Goal: Task Accomplishment & Management: Complete application form

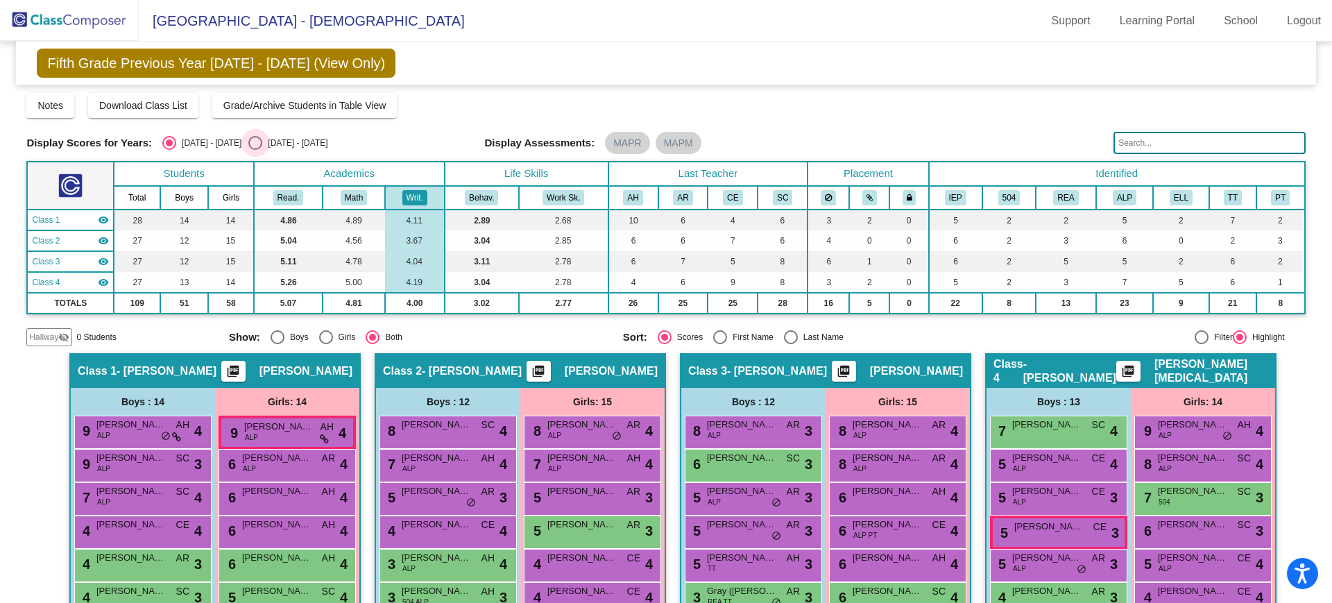
click at [248, 138] on div "Select an option" at bounding box center [255, 143] width 14 height 14
click at [255, 150] on input "[DATE] - [DATE]" at bounding box center [255, 150] width 1 height 1
radio input "true"
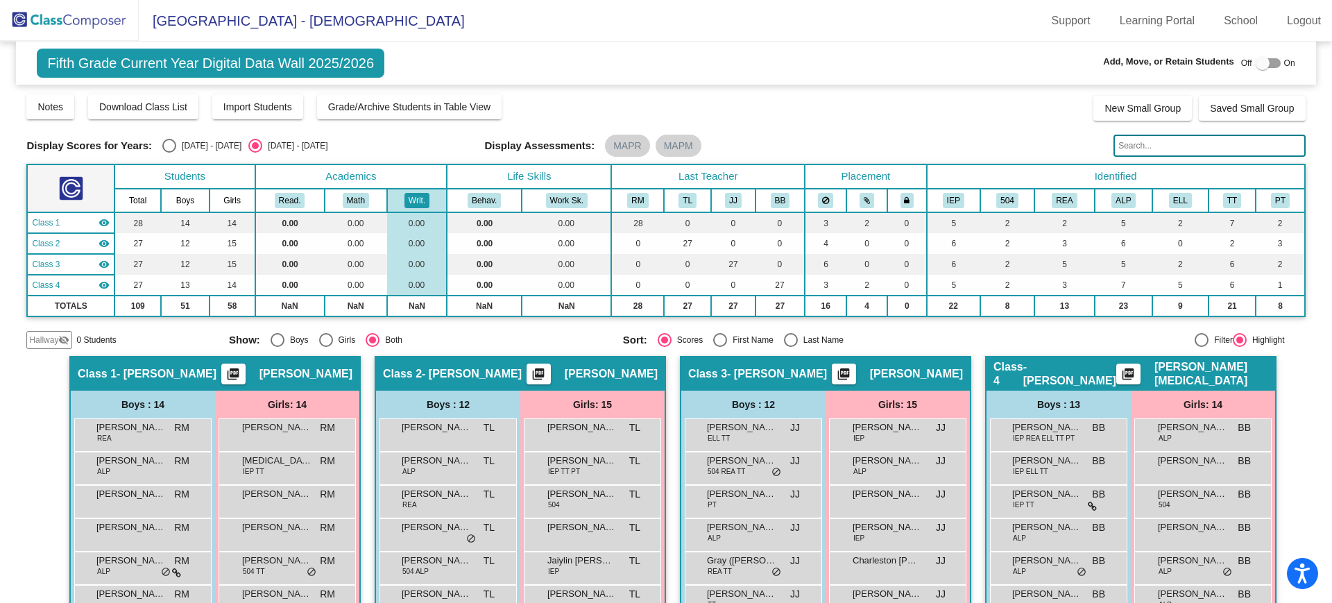
click at [72, 21] on img at bounding box center [69, 20] width 139 height 41
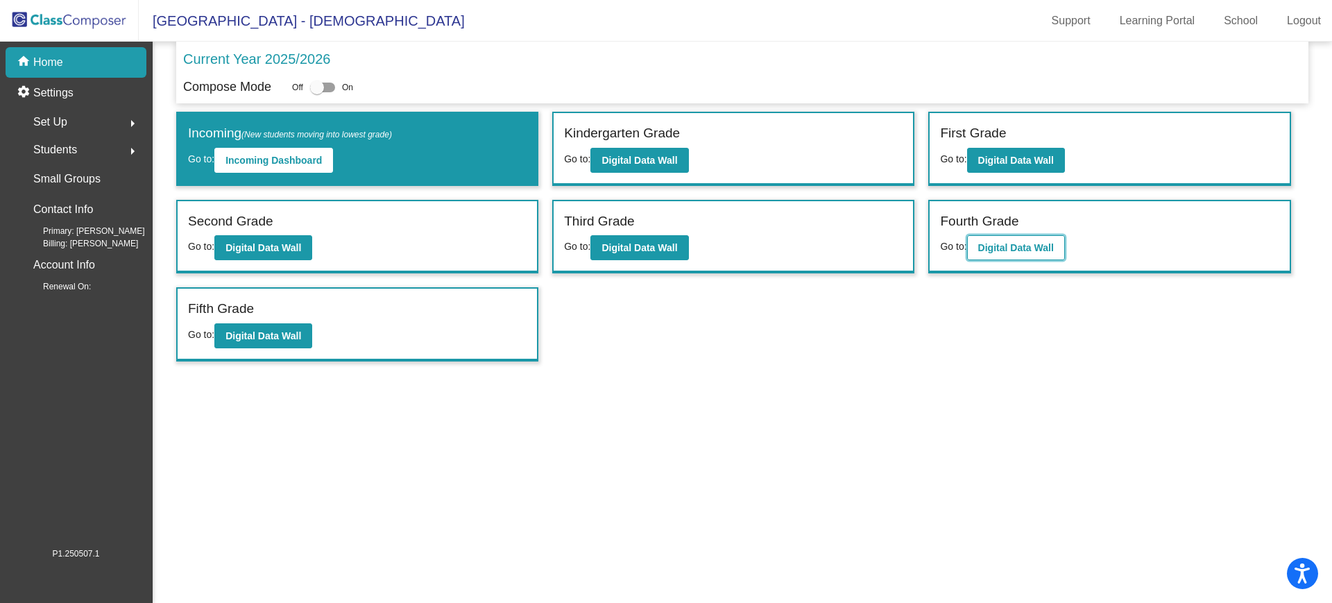
click at [1024, 252] on b "Digital Data Wall" at bounding box center [1016, 247] width 76 height 11
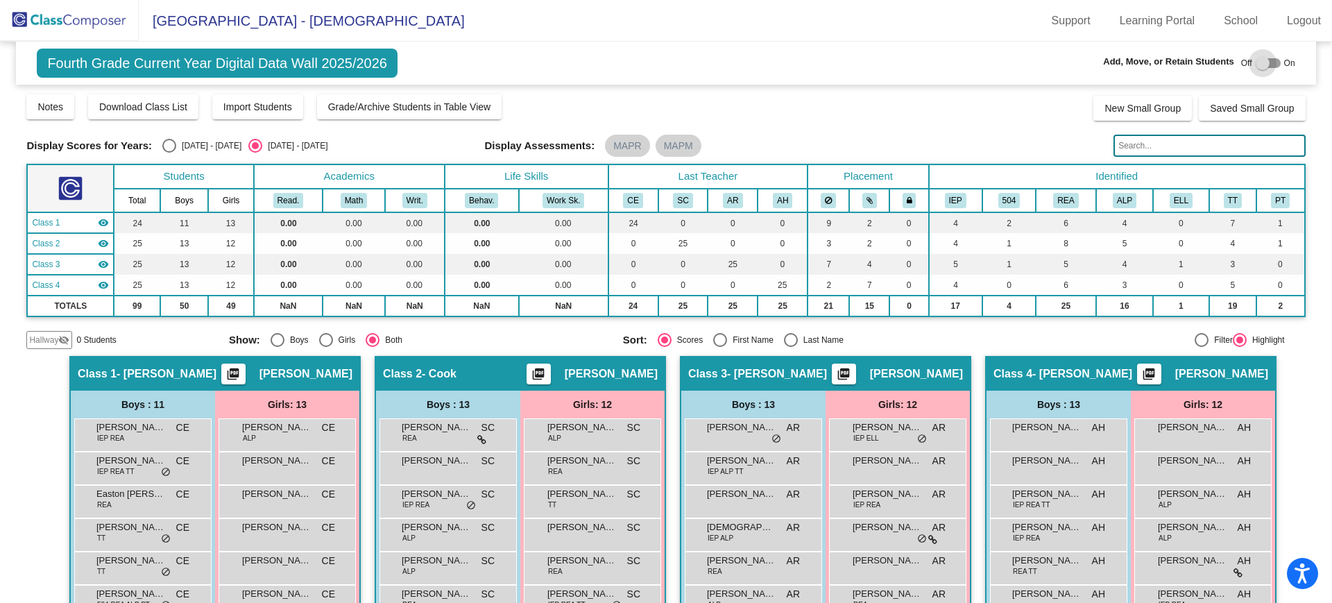
click at [1270, 62] on div at bounding box center [1268, 63] width 25 height 10
checkbox input "true"
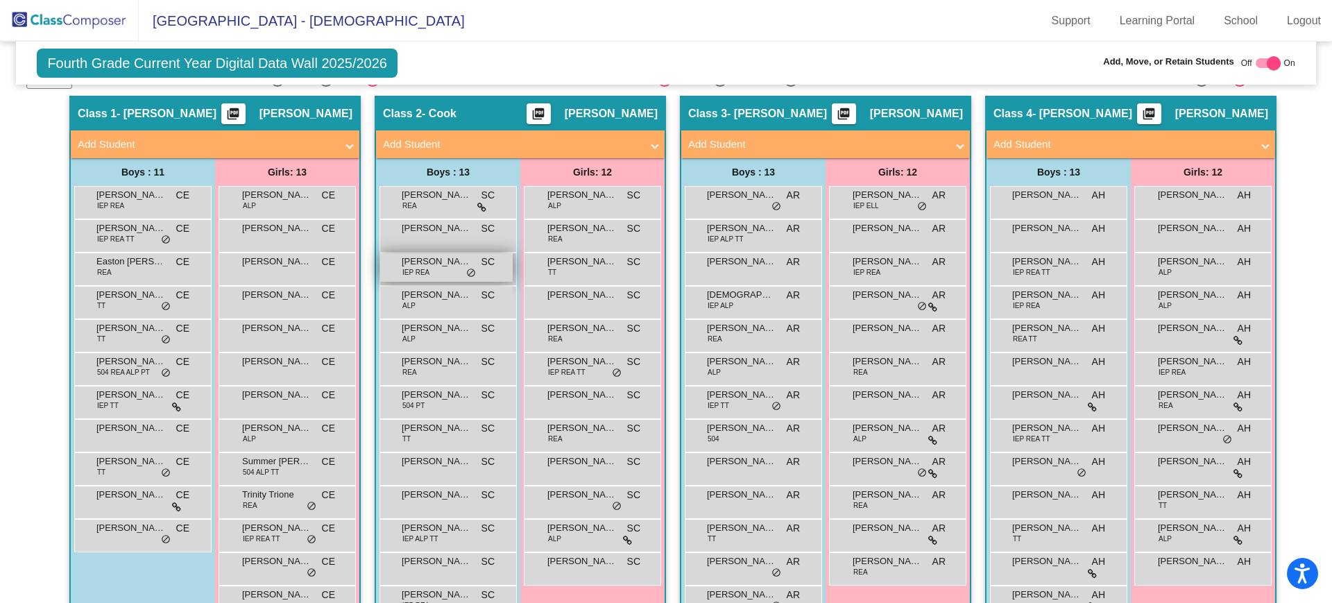
scroll to position [173, 0]
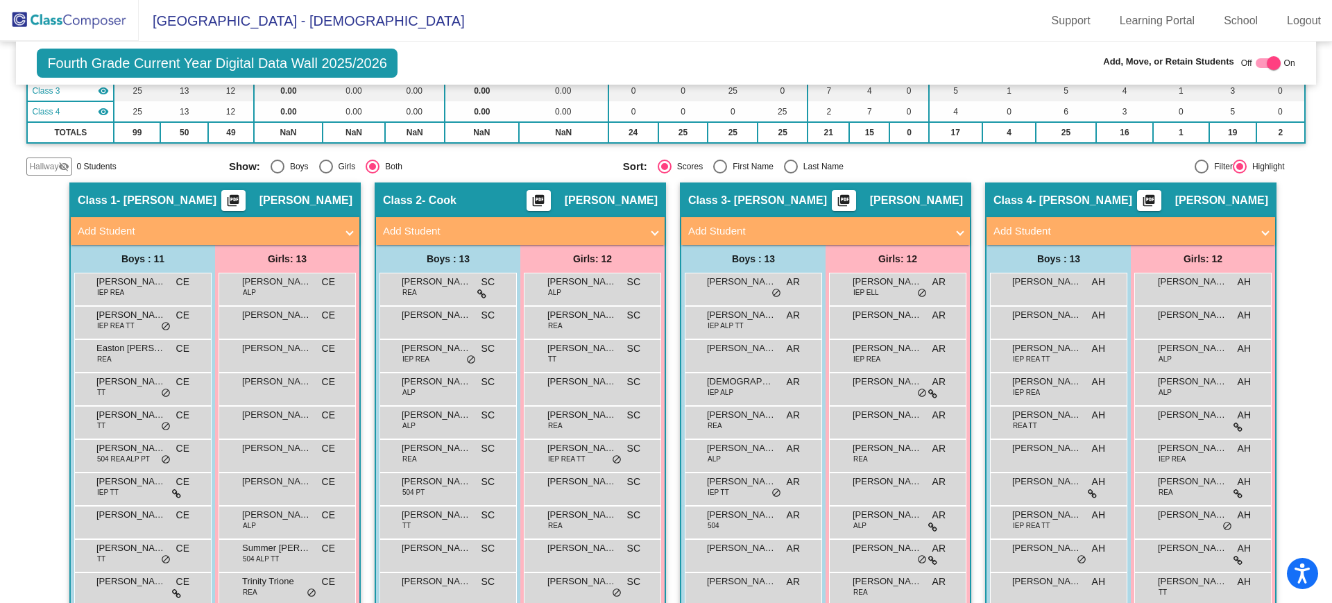
click at [43, 165] on span "Hallway" at bounding box center [43, 166] width 29 height 12
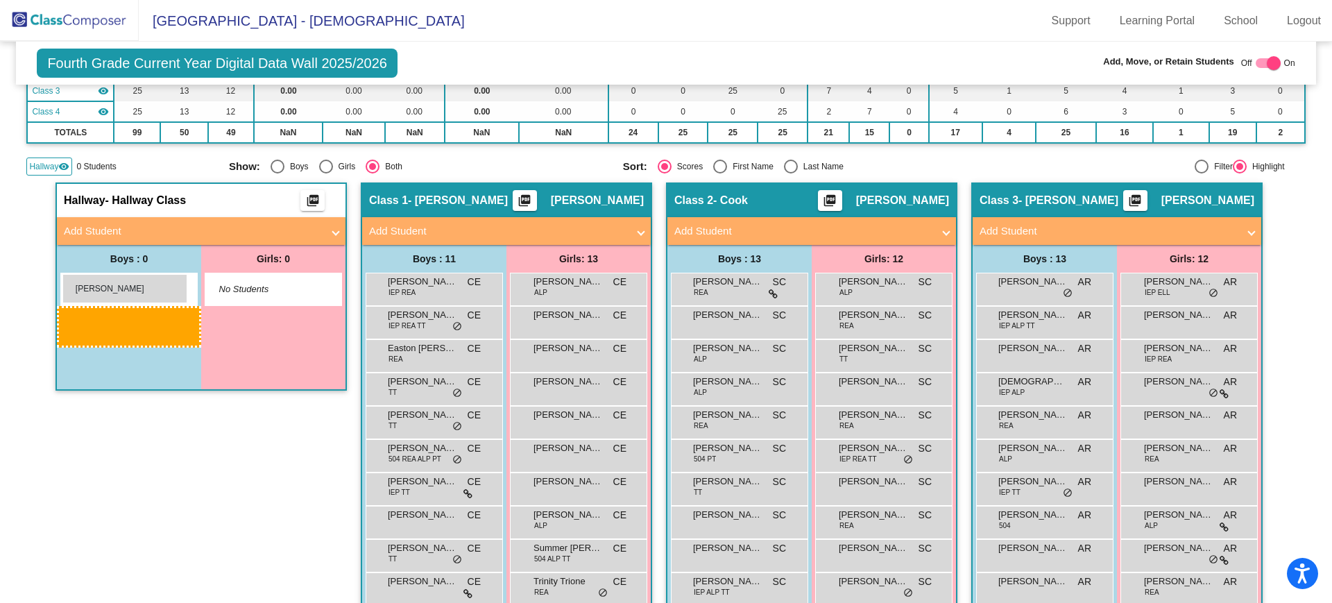
drag, startPoint x: 734, startPoint y: 354, endPoint x: 62, endPoint y: 274, distance: 675.8
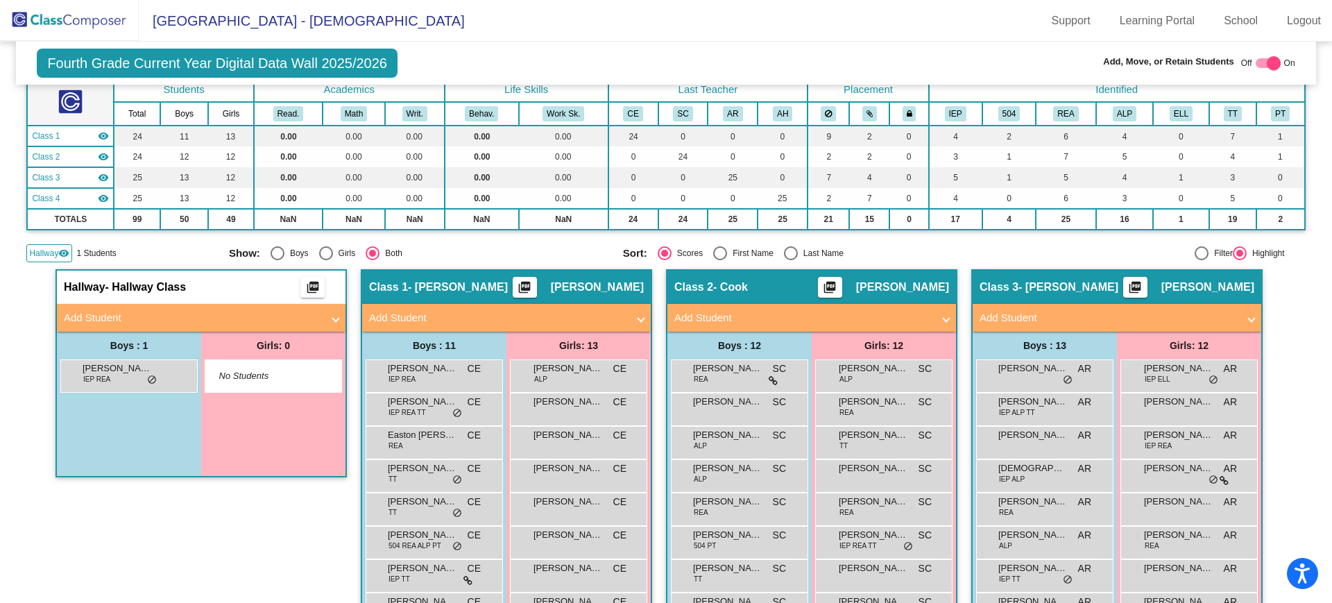
scroll to position [0, 0]
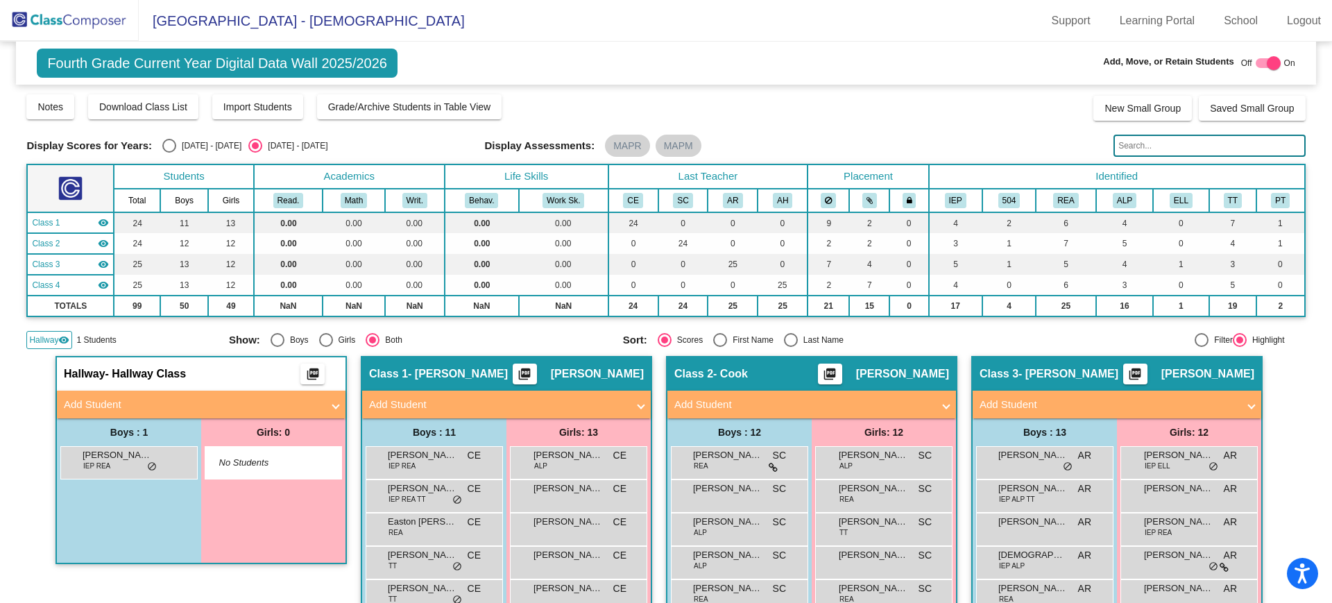
click at [63, 17] on img at bounding box center [69, 20] width 139 height 41
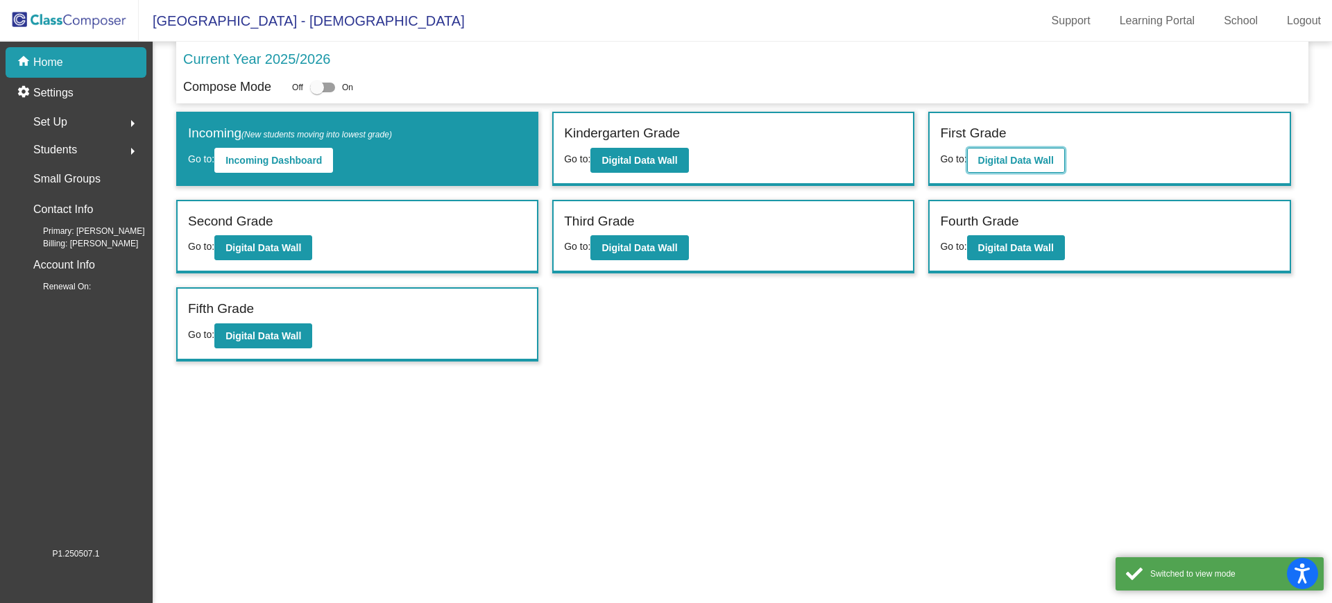
click at [1043, 155] on b "Digital Data Wall" at bounding box center [1016, 160] width 76 height 11
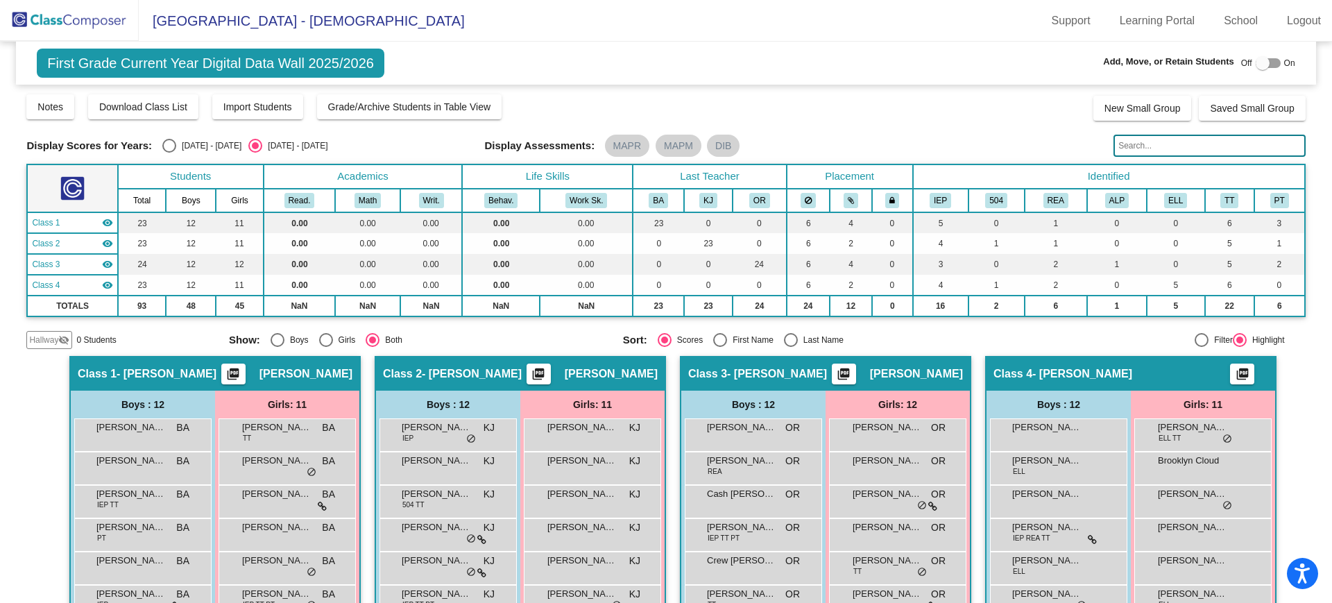
click at [1271, 62] on div at bounding box center [1268, 63] width 25 height 10
checkbox input "true"
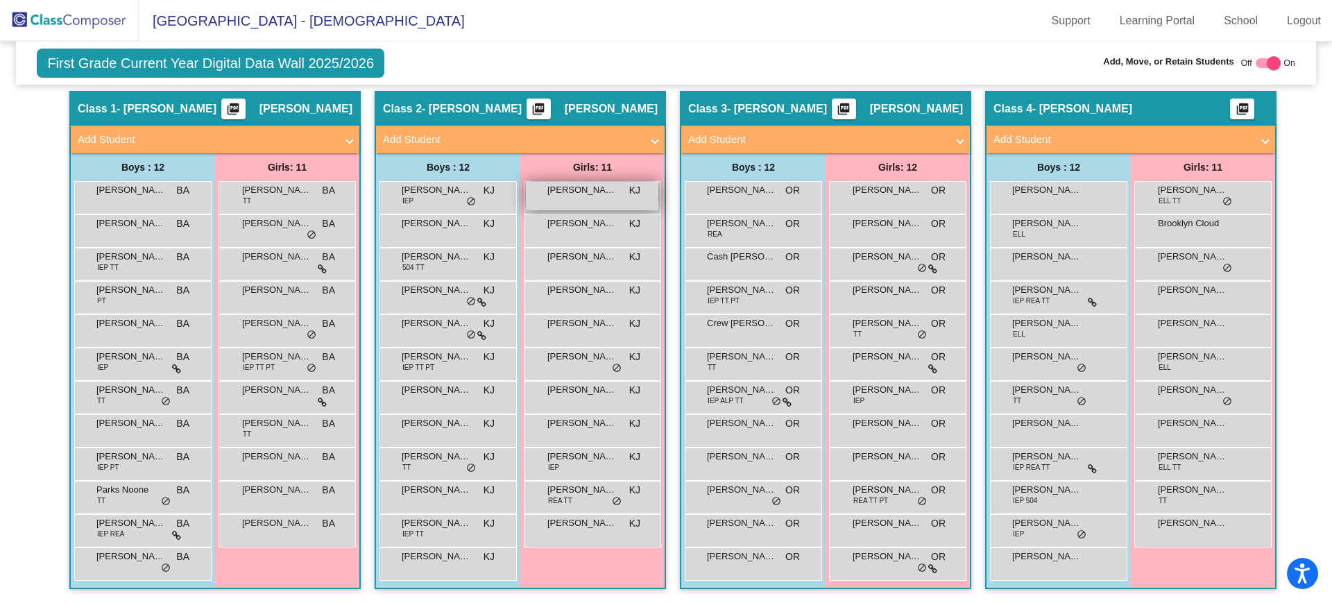
scroll to position [92, 0]
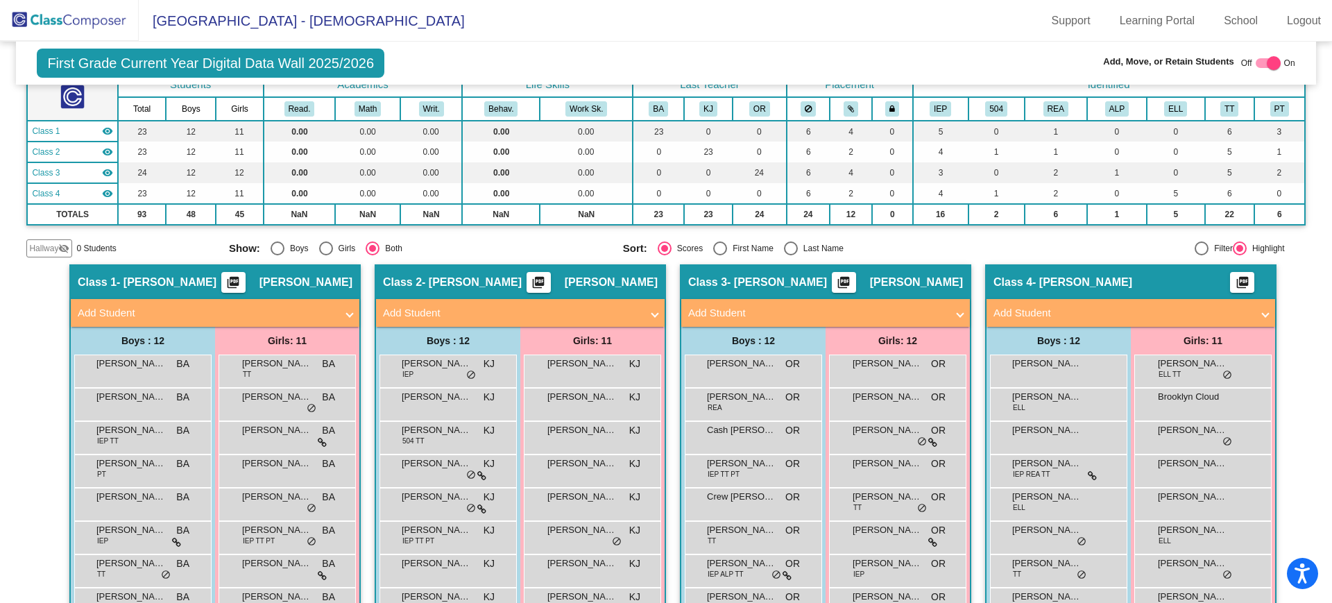
click at [47, 249] on span "Hallway" at bounding box center [43, 248] width 29 height 12
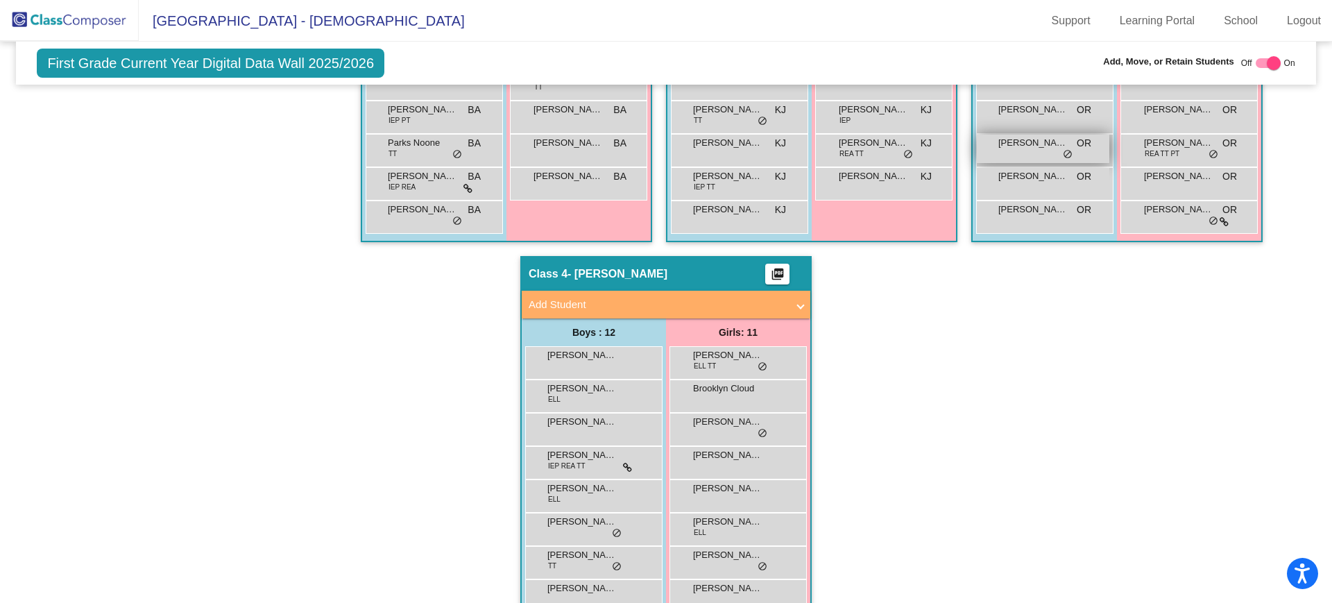
scroll to position [777, 0]
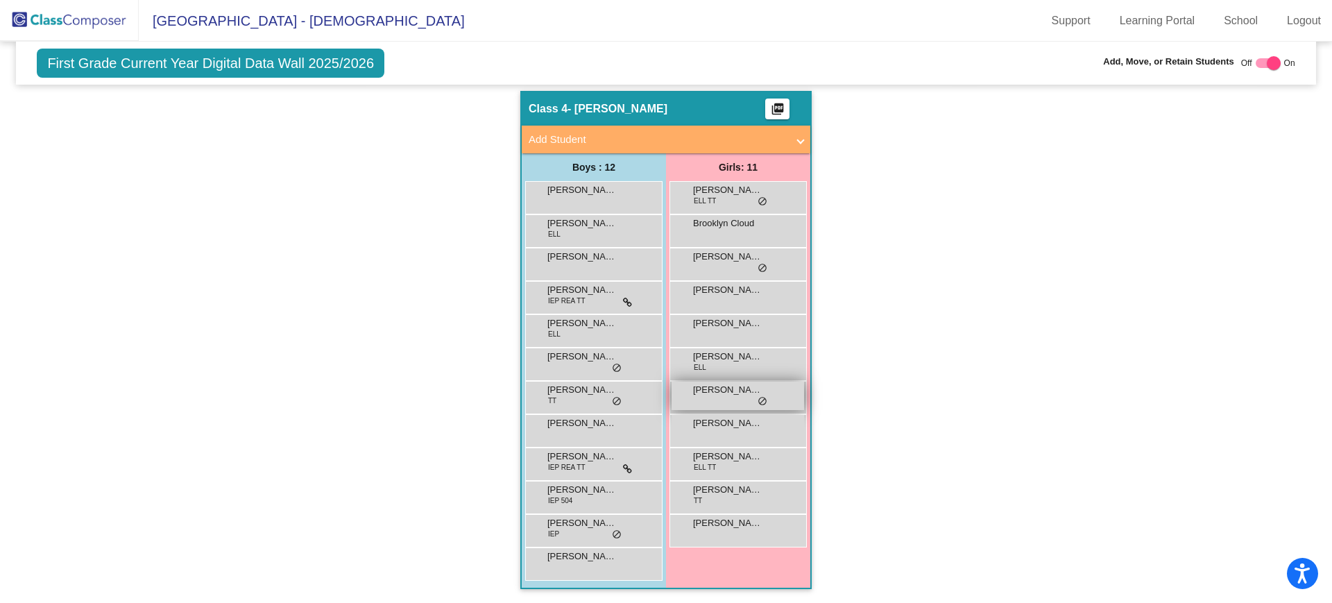
click at [718, 396] on div "[PERSON_NAME] lock do_not_disturb_alt" at bounding box center [738, 396] width 133 height 28
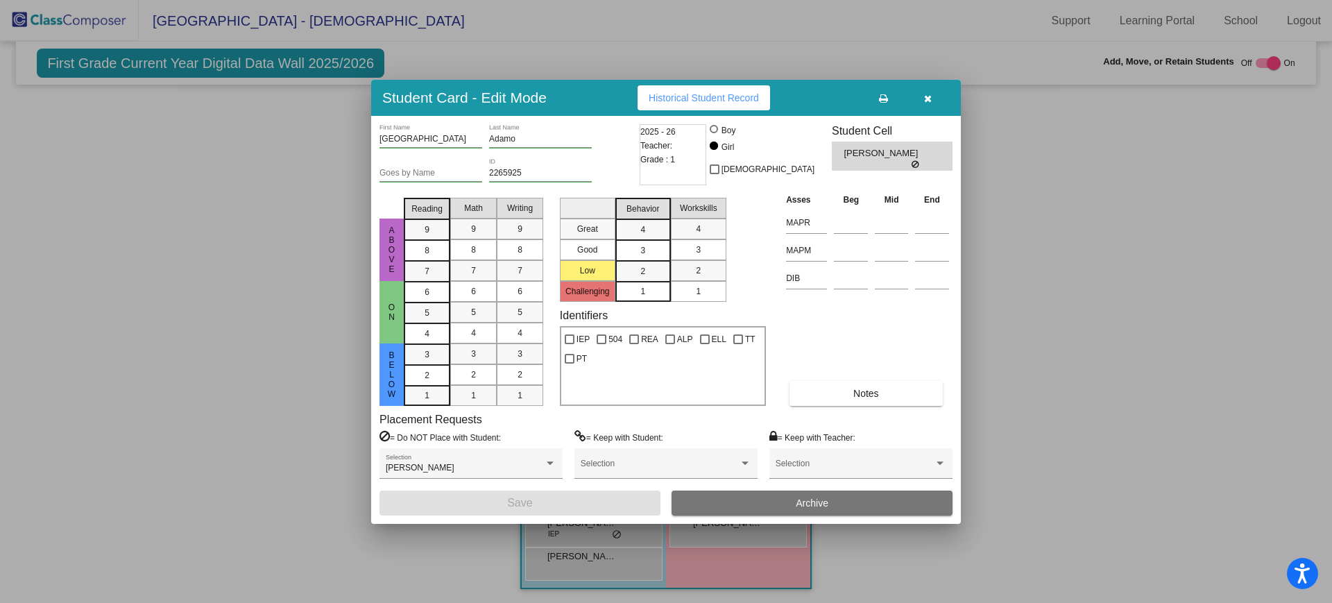
click at [927, 96] on icon "button" at bounding box center [928, 99] width 8 height 10
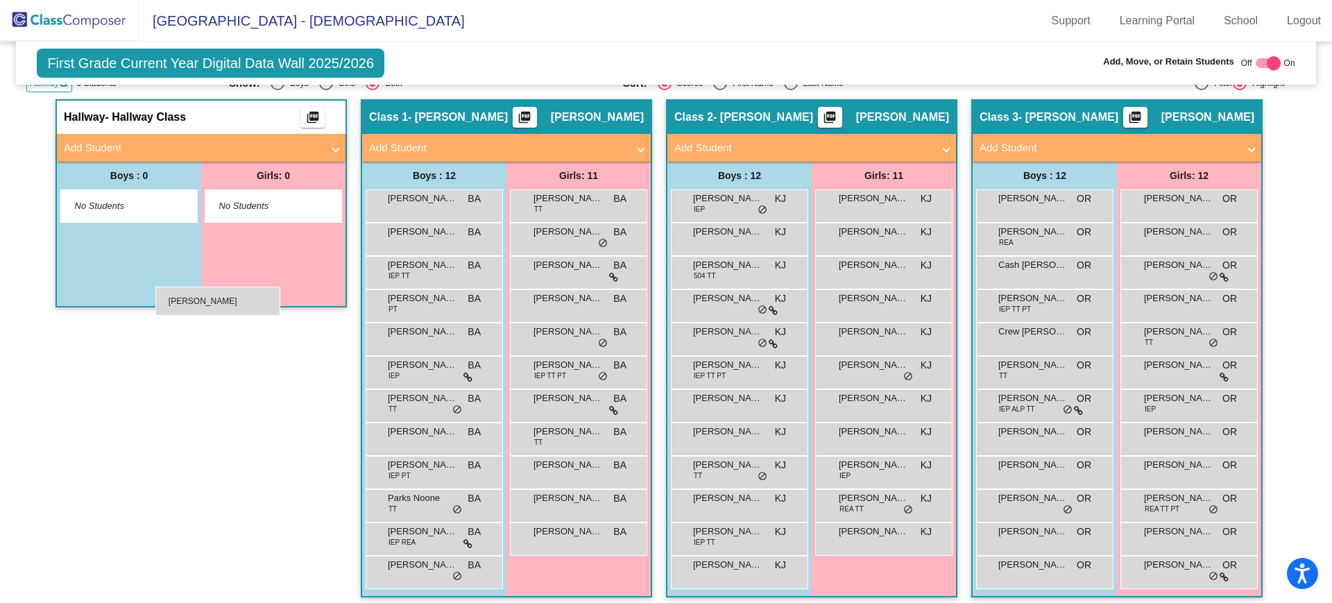
scroll to position [170, 0]
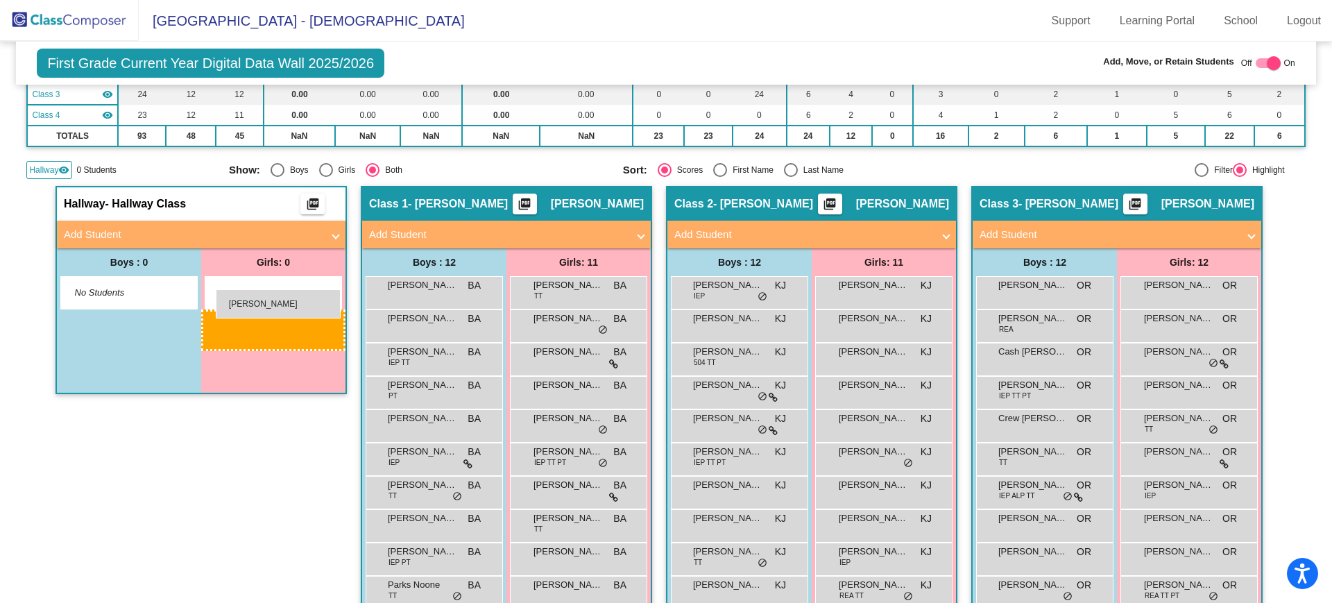
drag, startPoint x: 715, startPoint y: 391, endPoint x: 216, endPoint y: 289, distance: 509.8
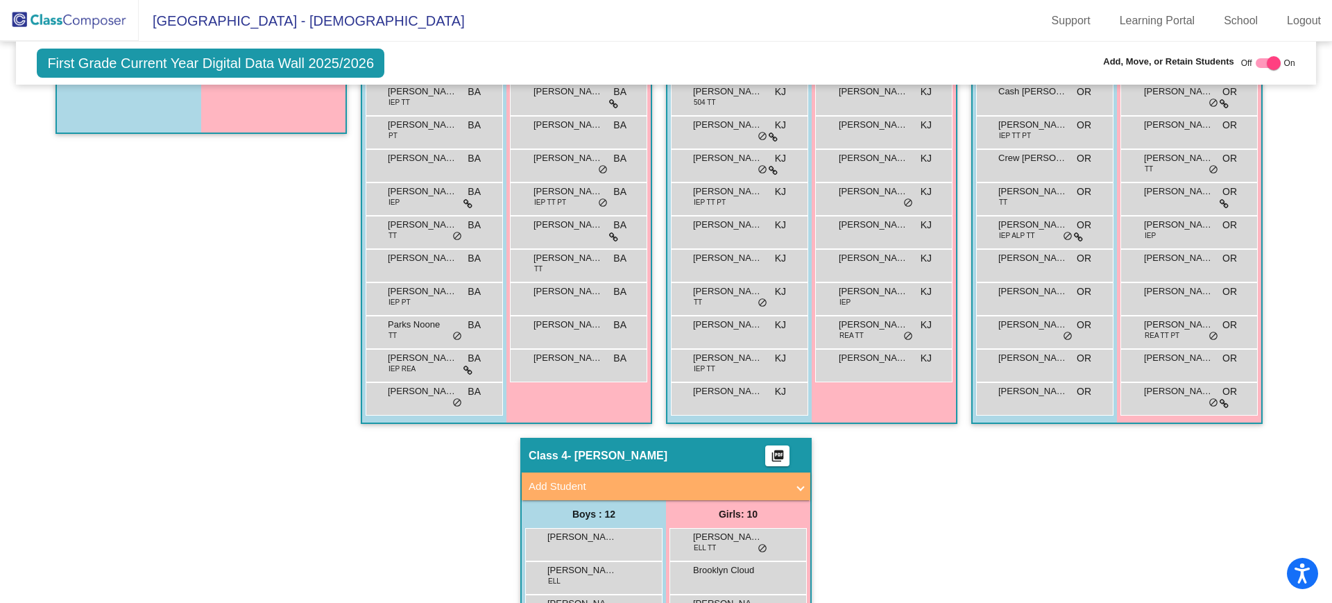
scroll to position [83, 0]
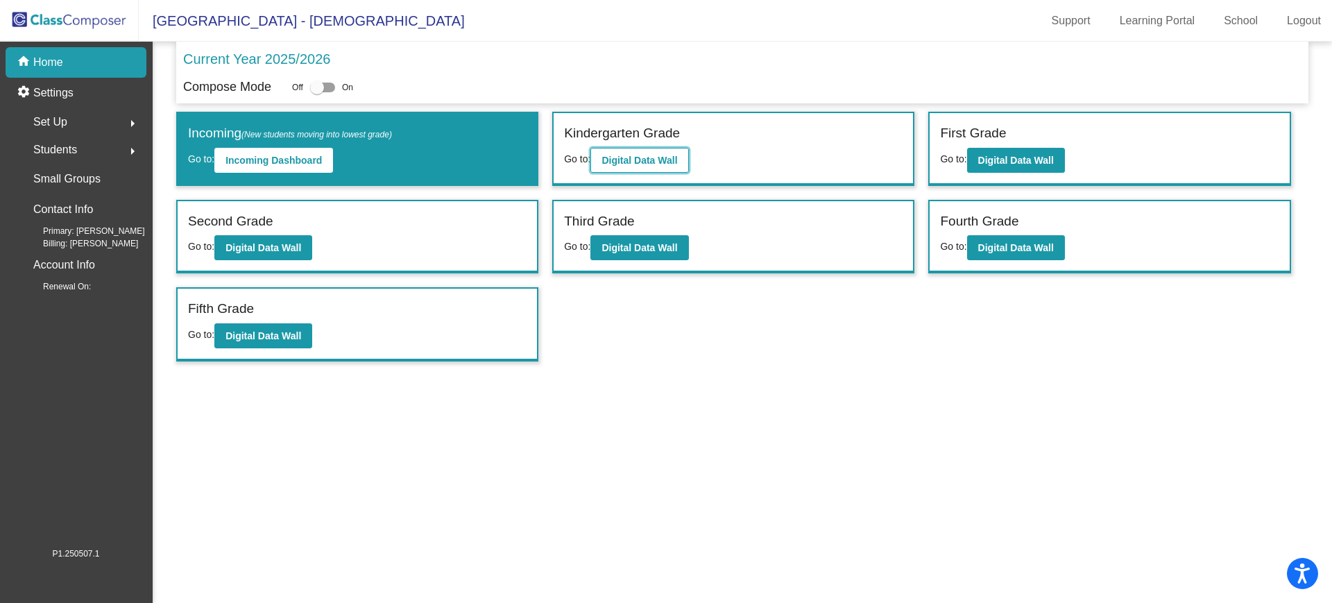
click at [674, 162] on b "Digital Data Wall" at bounding box center [640, 160] width 76 height 11
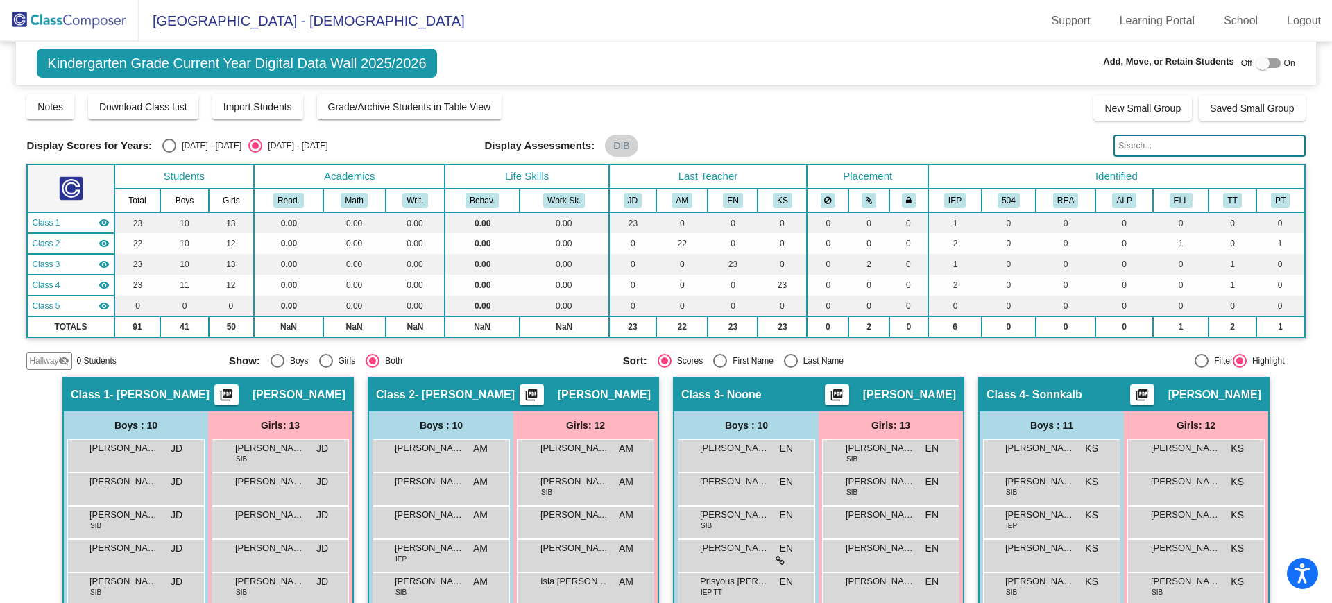
click at [1269, 62] on div at bounding box center [1268, 63] width 25 height 10
checkbox input "true"
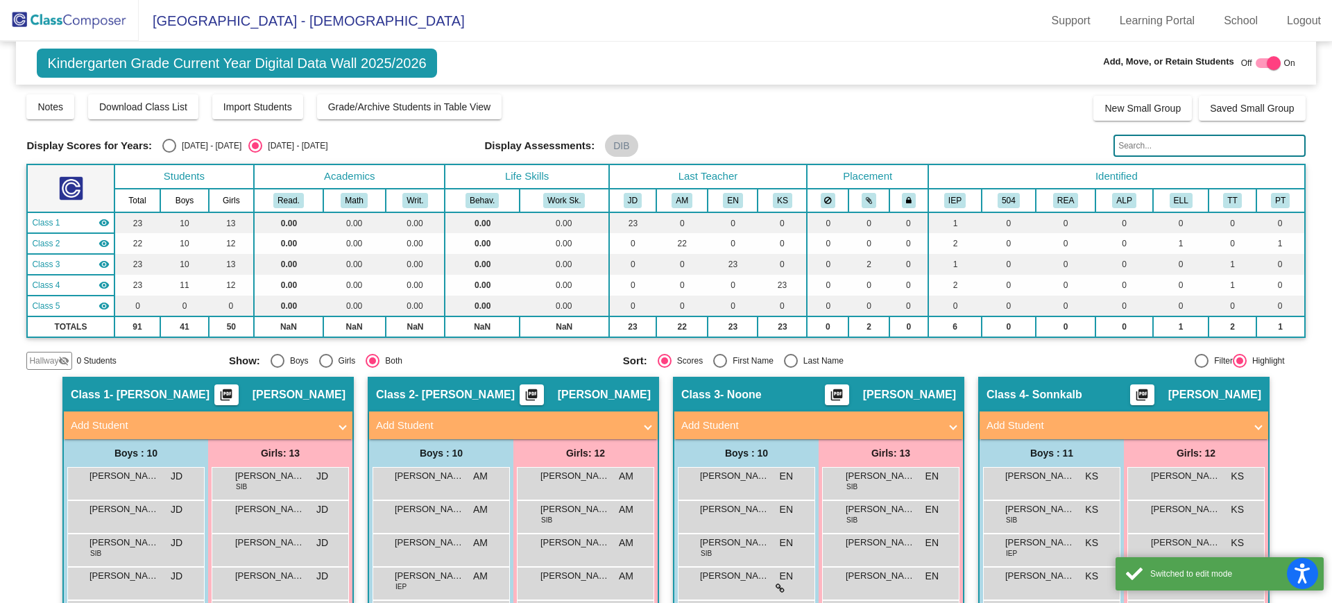
click at [483, 432] on mat-panel-title "Add Student" at bounding box center [505, 426] width 258 height 16
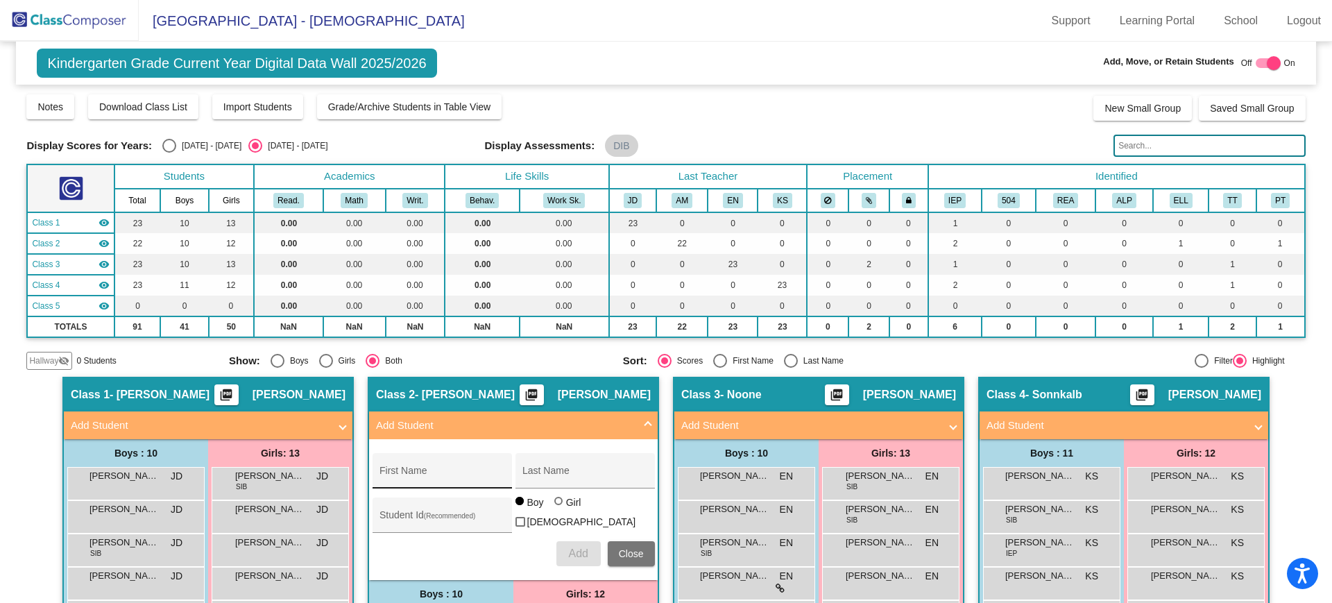
click at [439, 465] on div "First Name" at bounding box center [442, 475] width 125 height 28
type input "[PERSON_NAME]"
type input "Hill"
click at [411, 473] on input "[PERSON_NAME]" at bounding box center [442, 476] width 125 height 11
type input "[PERSON_NAME]"
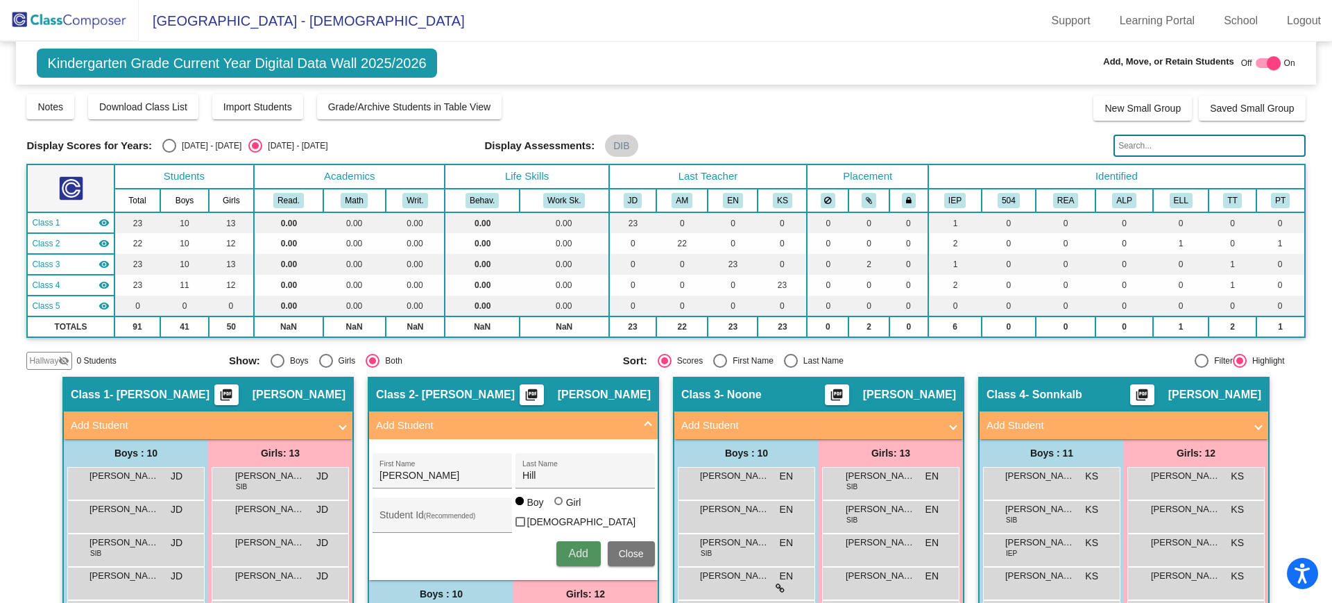
click at [577, 552] on span "Add" at bounding box center [577, 554] width 19 height 12
click at [645, 418] on span at bounding box center [648, 426] width 6 height 16
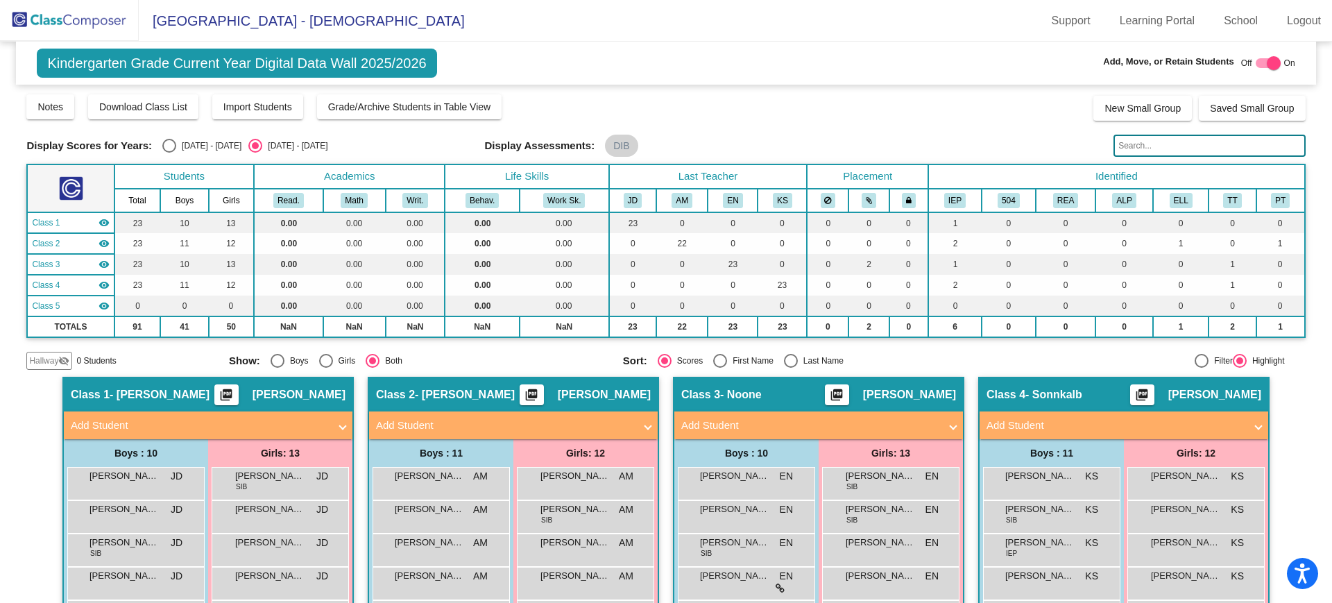
click at [35, 17] on img at bounding box center [69, 20] width 139 height 41
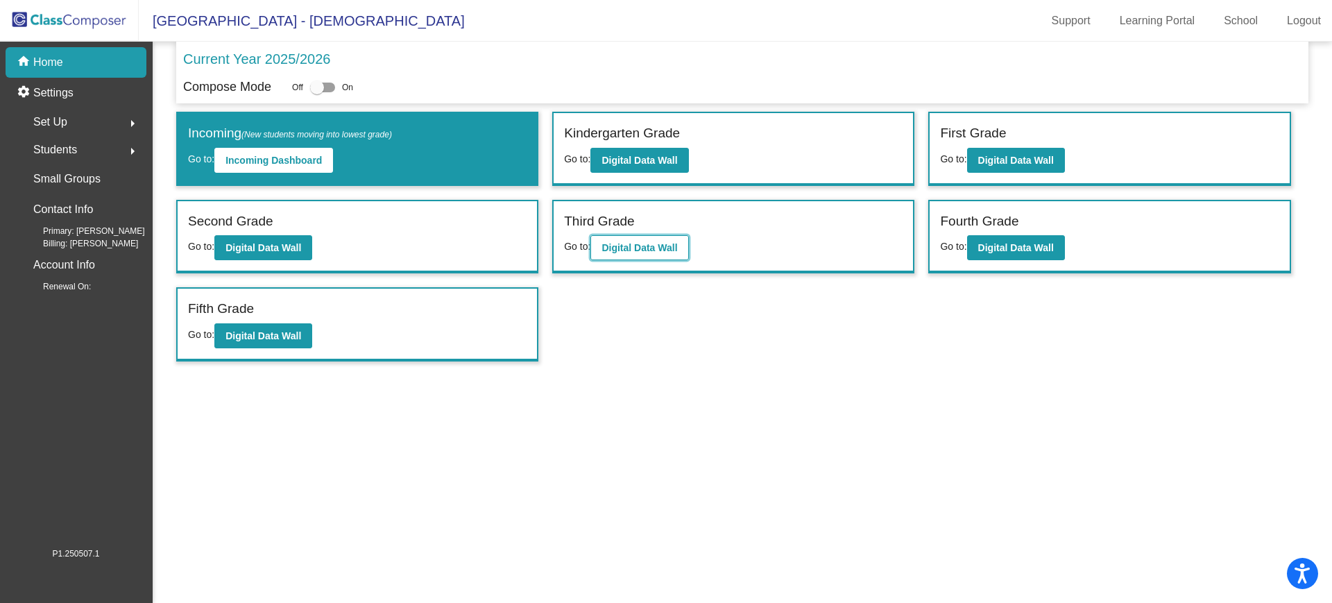
click at [656, 246] on b "Digital Data Wall" at bounding box center [640, 247] width 76 height 11
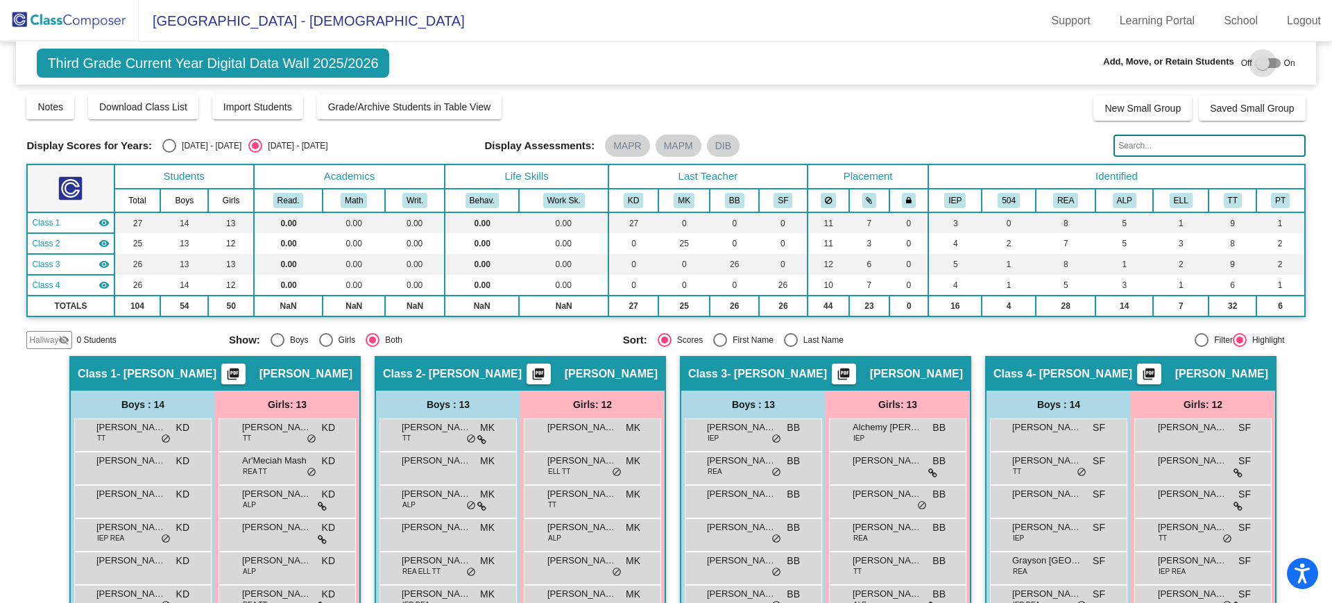
click at [1265, 62] on div at bounding box center [1268, 63] width 25 height 10
checkbox input "true"
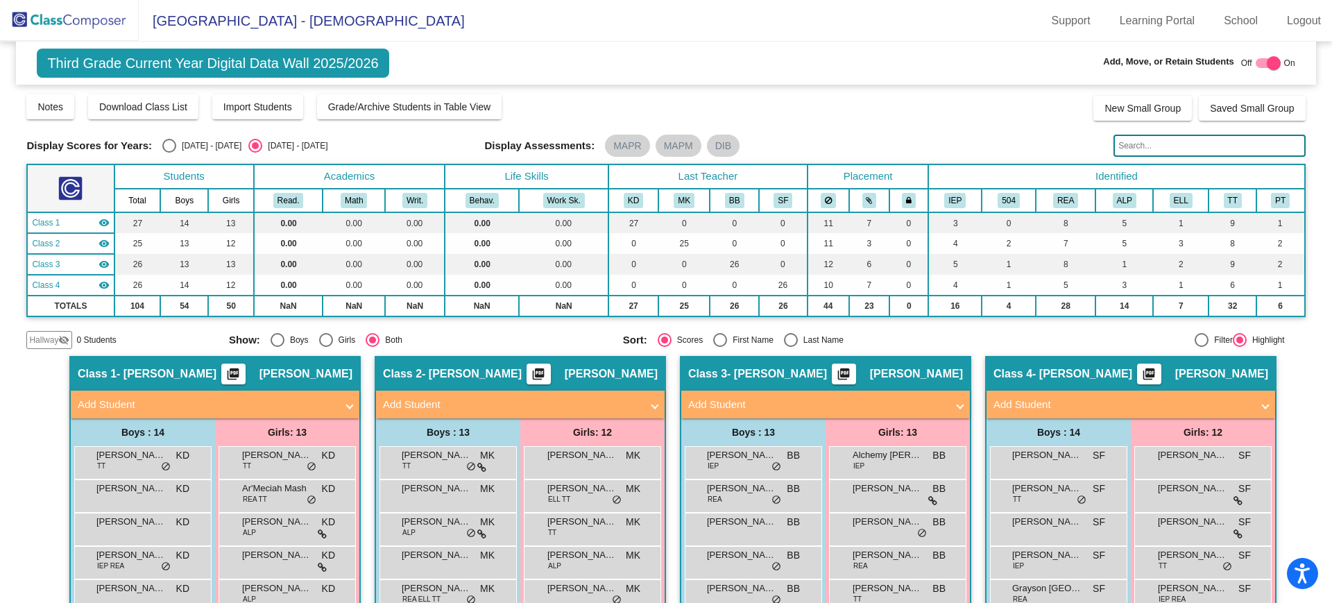
click at [537, 405] on mat-panel-title "Add Student" at bounding box center [512, 405] width 258 height 16
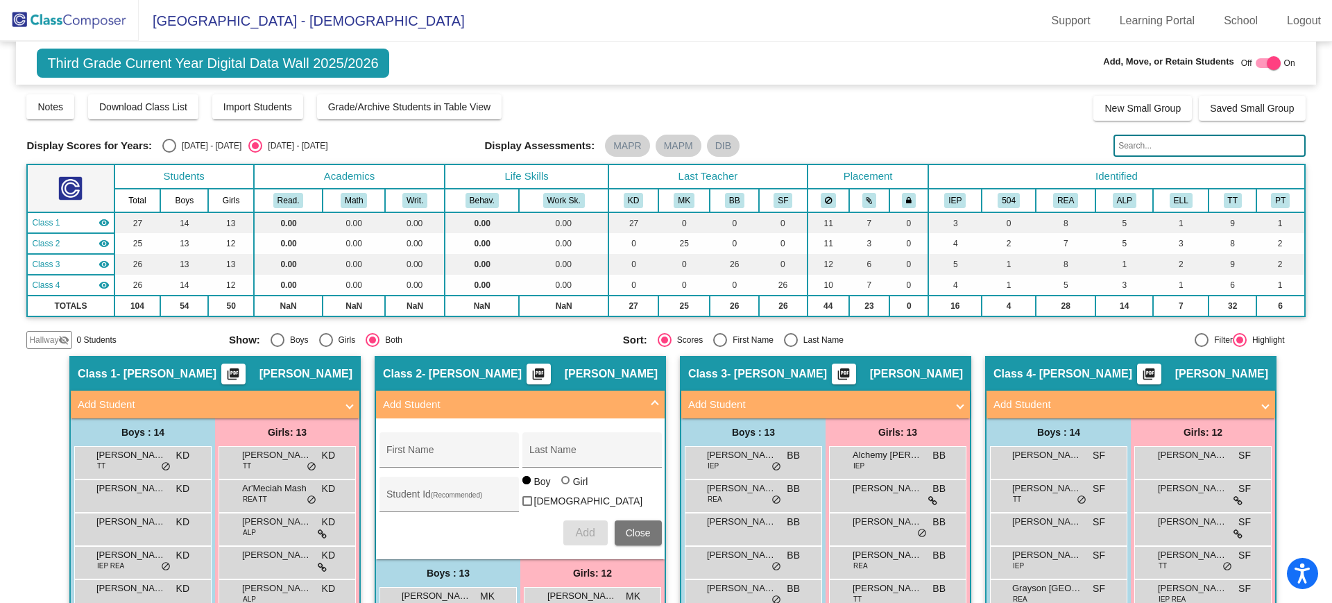
scroll to position [87, 0]
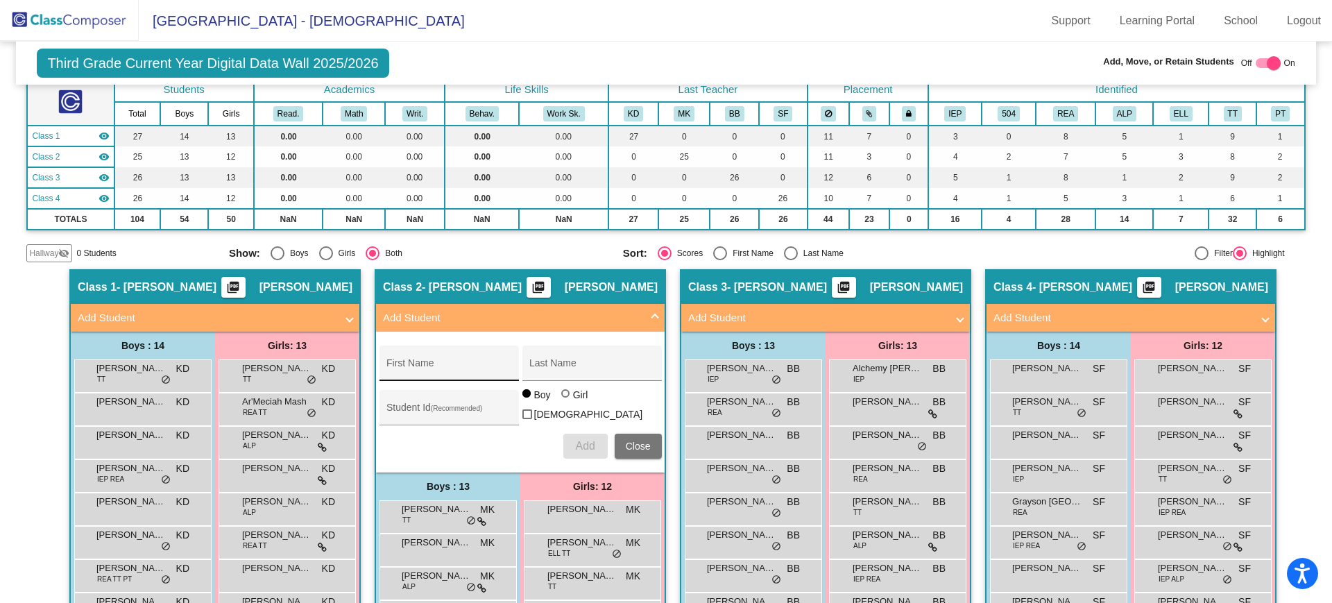
click at [434, 364] on input "First Name" at bounding box center [449, 368] width 125 height 11
type input "[PERSON_NAME]"
type input "Suldan"
click at [564, 400] on div at bounding box center [566, 394] width 11 height 11
click at [566, 401] on input "Girl" at bounding box center [566, 400] width 1 height 1
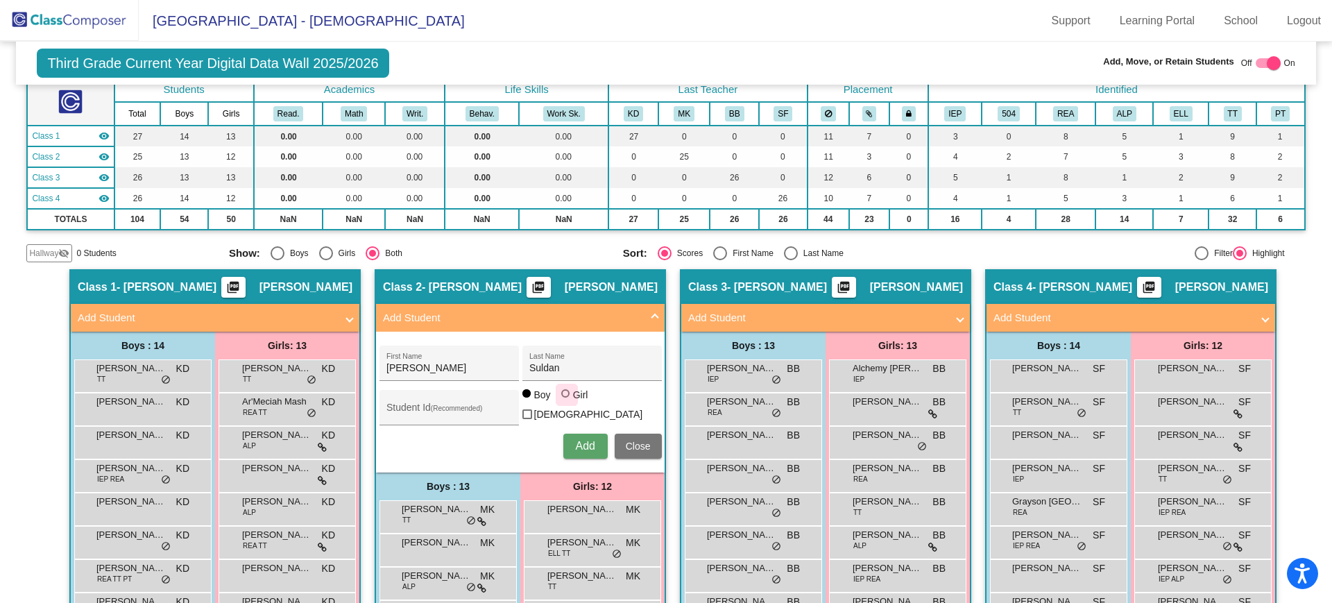
radio input "true"
click at [577, 448] on button "Add" at bounding box center [586, 446] width 44 height 25
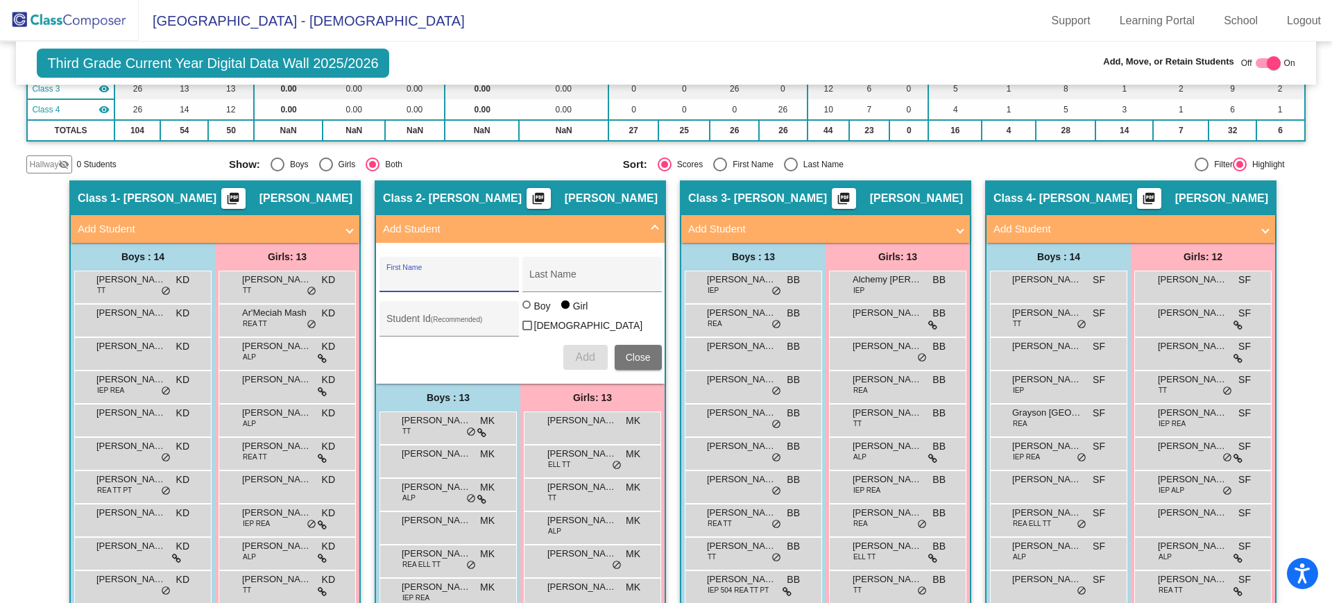
scroll to position [2, 0]
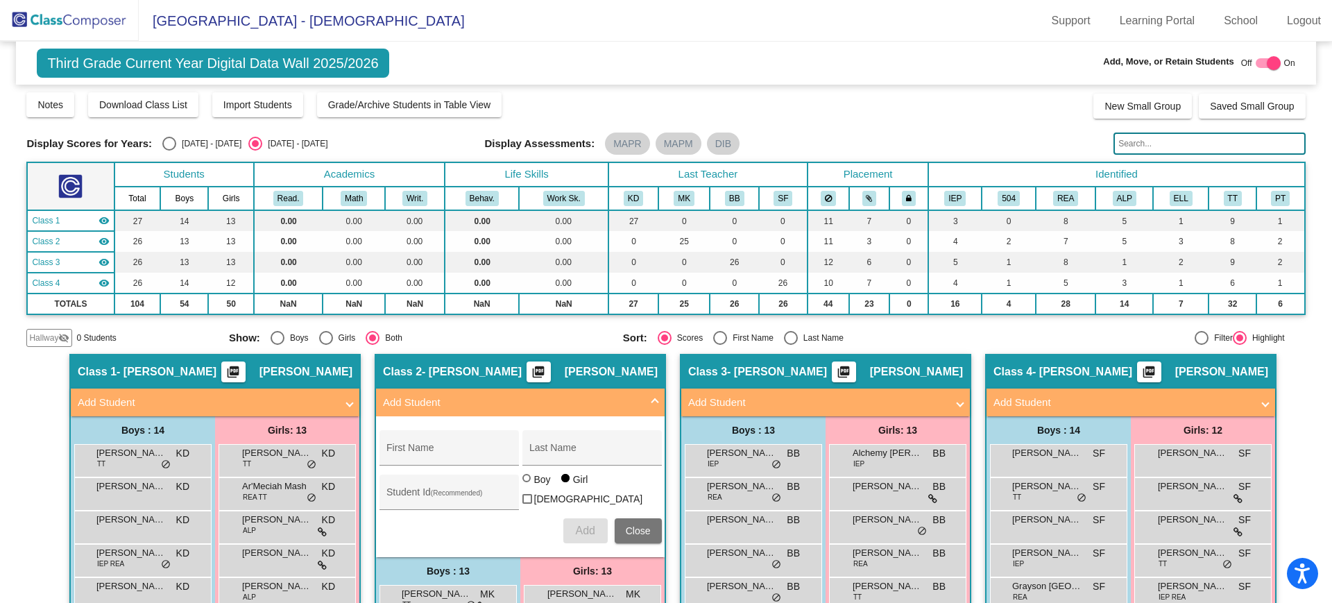
click at [647, 400] on span "Add Student" at bounding box center [517, 403] width 269 height 16
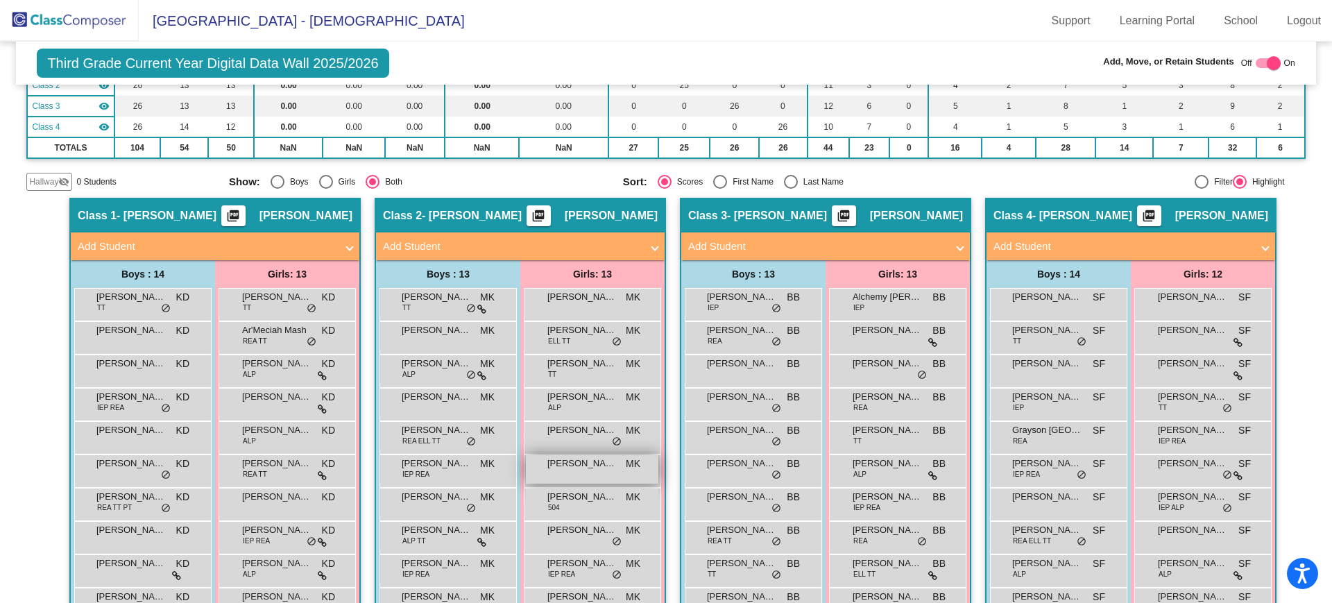
scroll to position [0, 0]
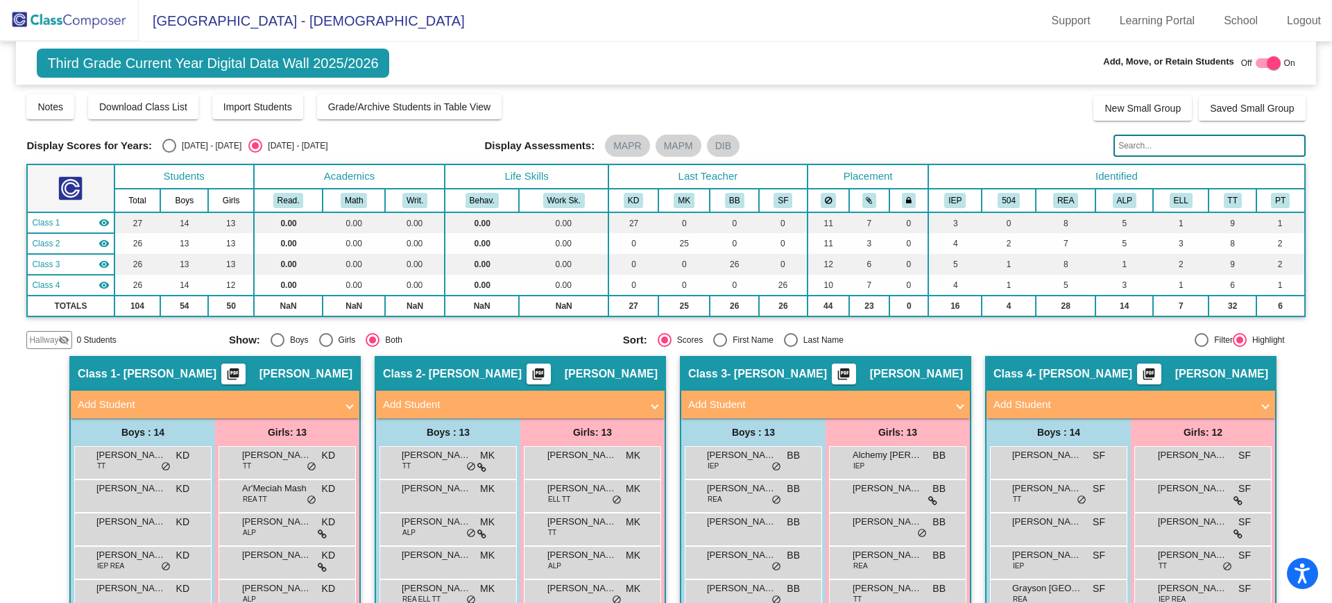
click at [57, 26] on img at bounding box center [69, 20] width 139 height 41
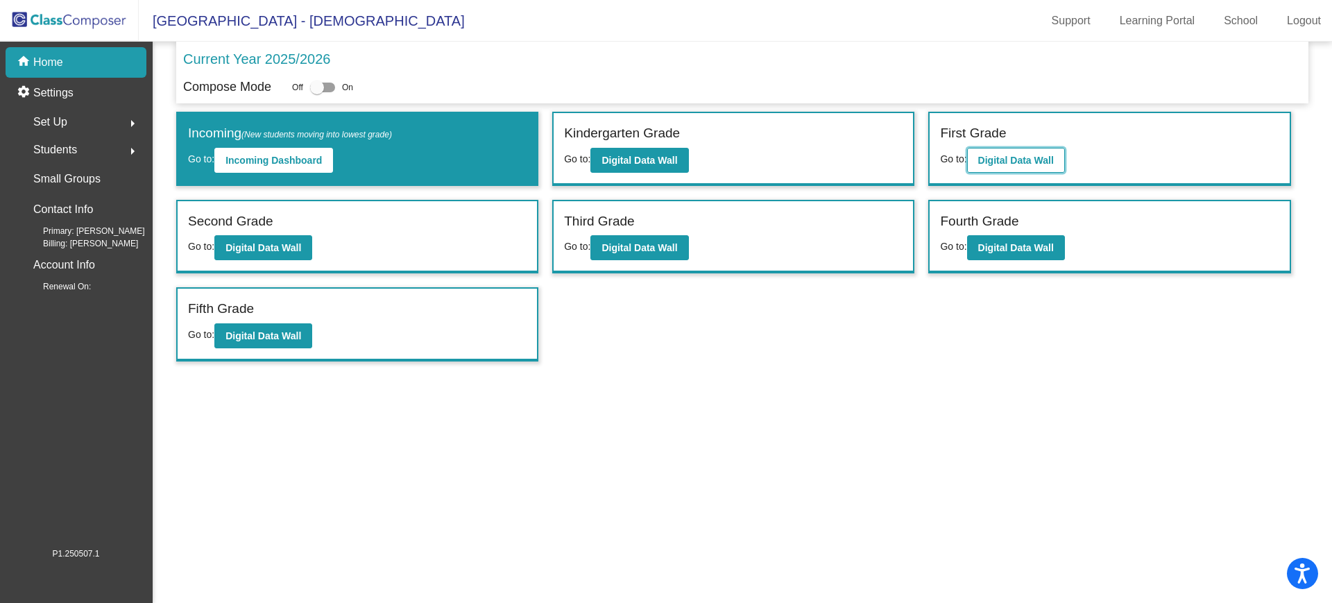
click at [1009, 156] on b "Digital Data Wall" at bounding box center [1016, 160] width 76 height 11
click at [647, 155] on b "Digital Data Wall" at bounding box center [640, 160] width 76 height 11
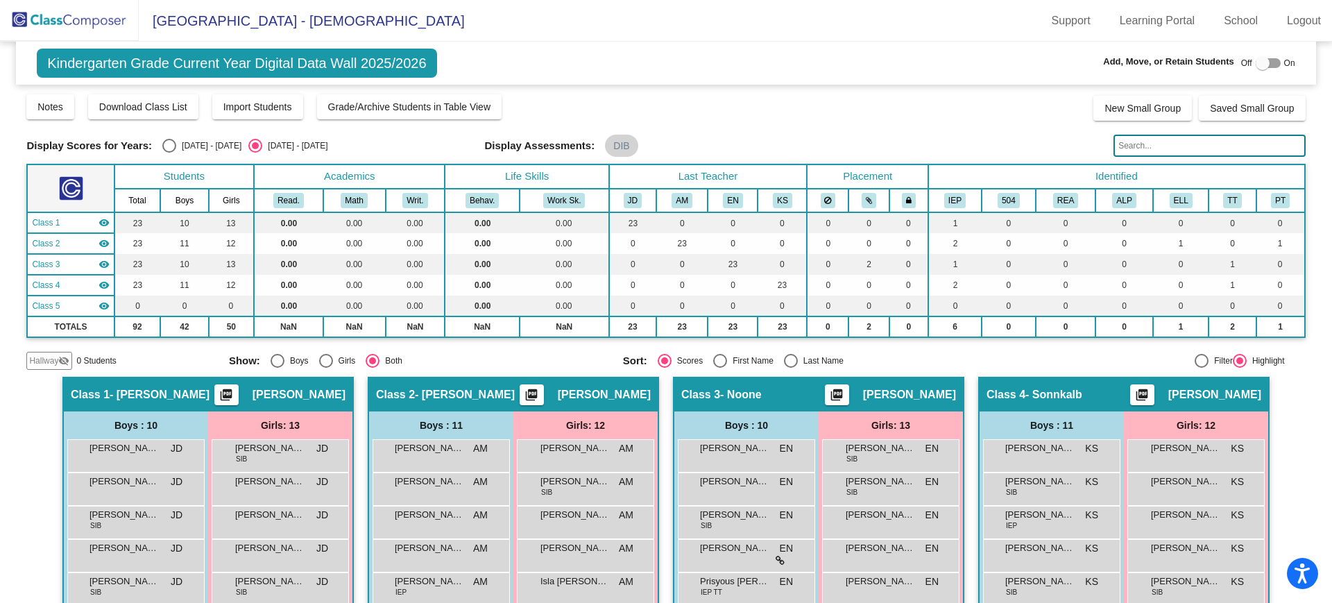
click at [91, 12] on img at bounding box center [69, 20] width 139 height 41
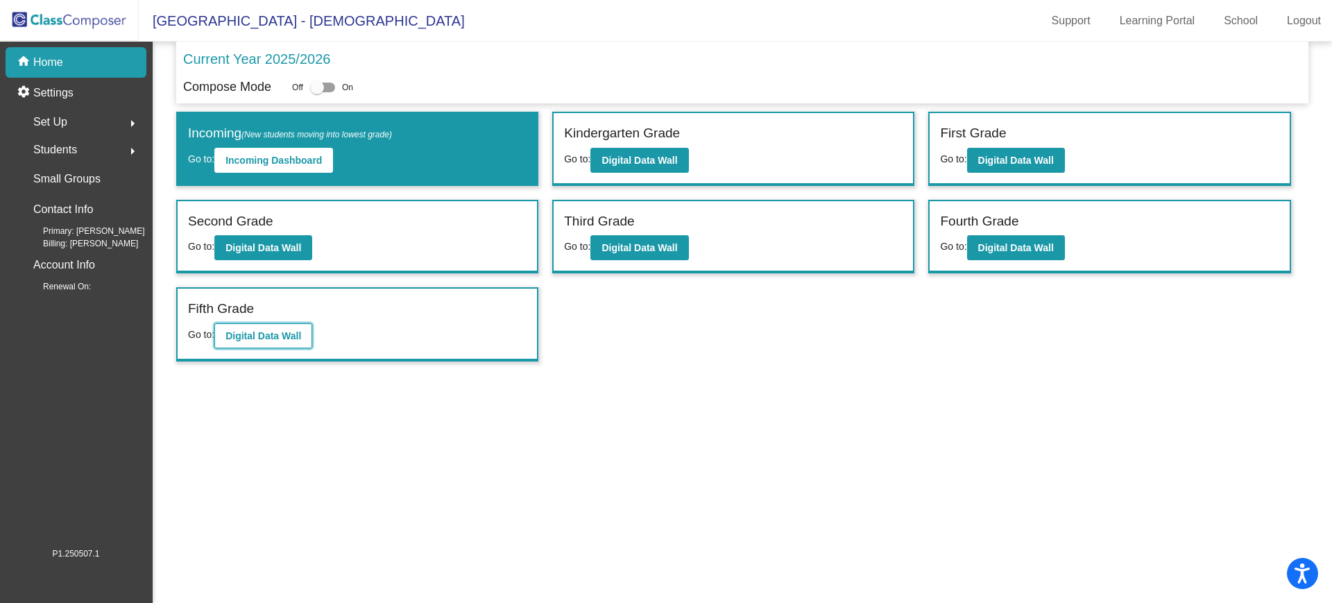
click at [228, 333] on b "Digital Data Wall" at bounding box center [264, 335] width 76 height 11
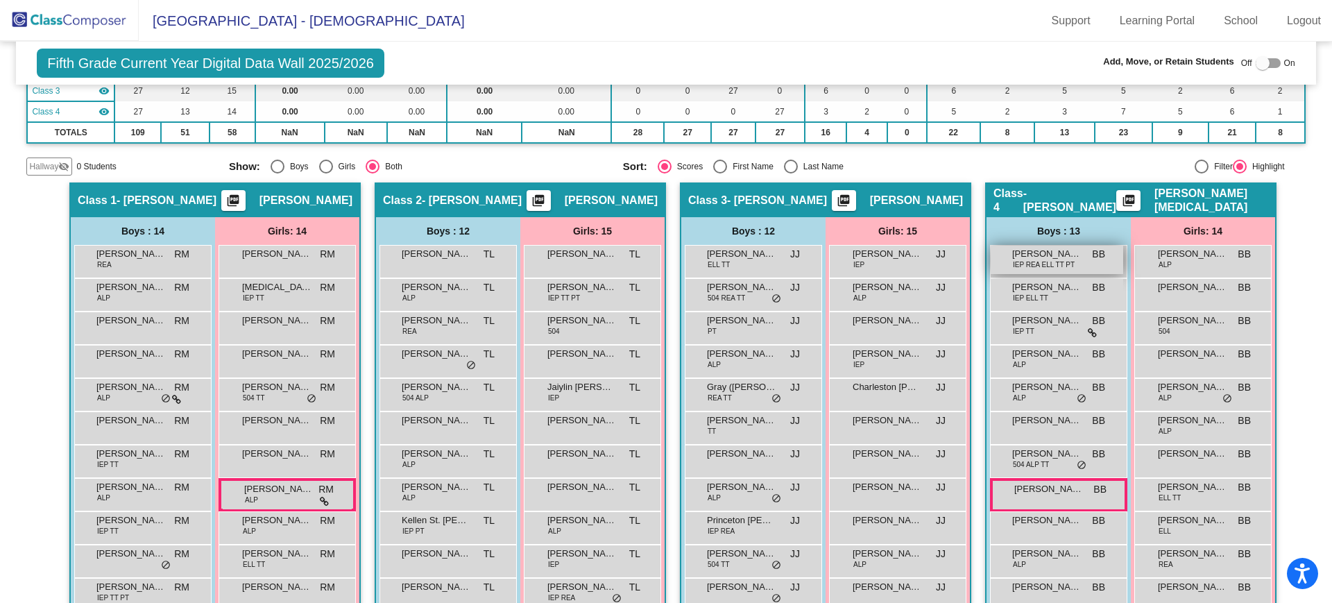
scroll to position [260, 0]
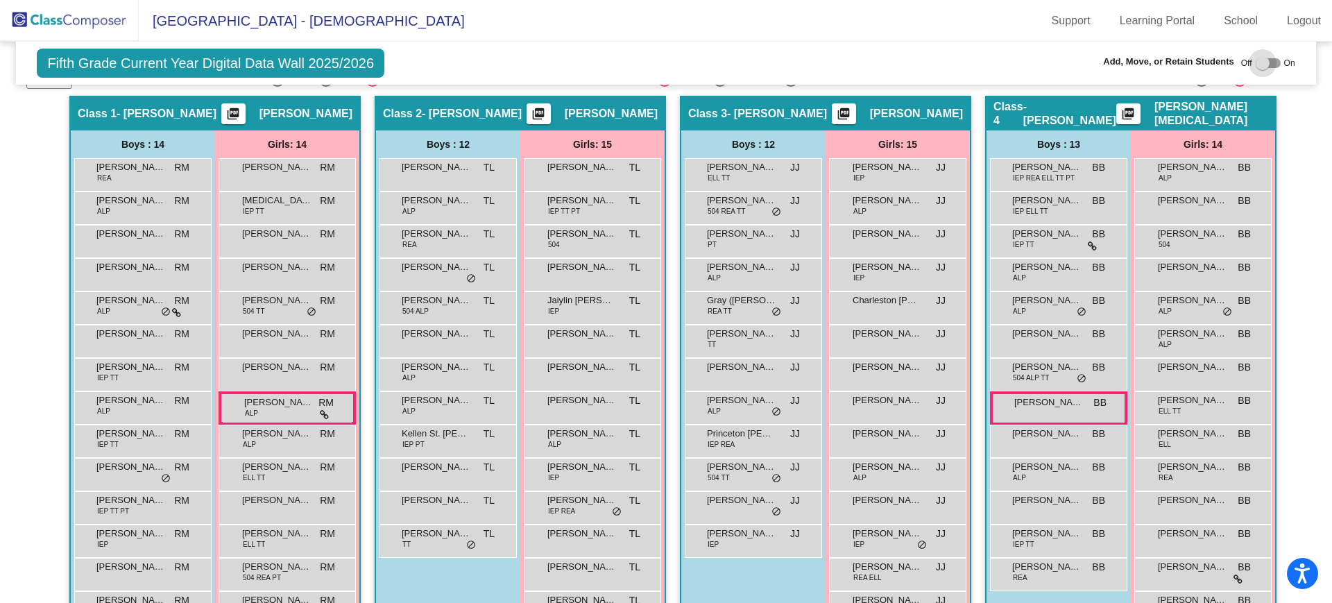
click at [1266, 58] on div at bounding box center [1268, 63] width 25 height 10
checkbox input "true"
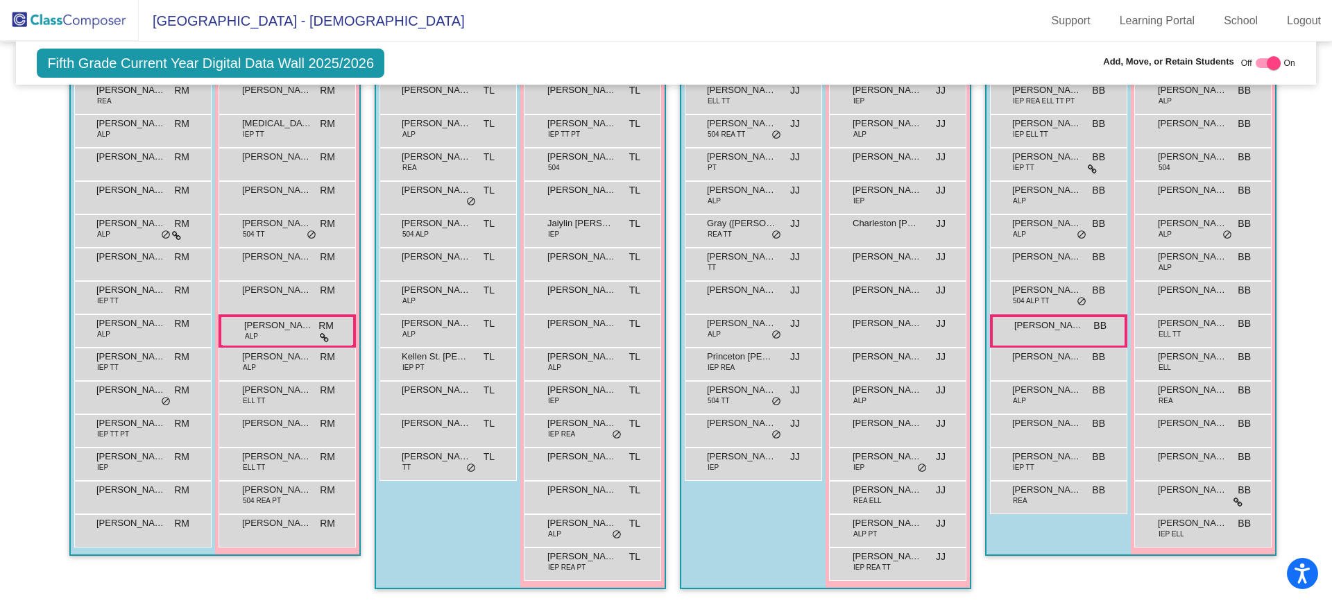
scroll to position [0, 0]
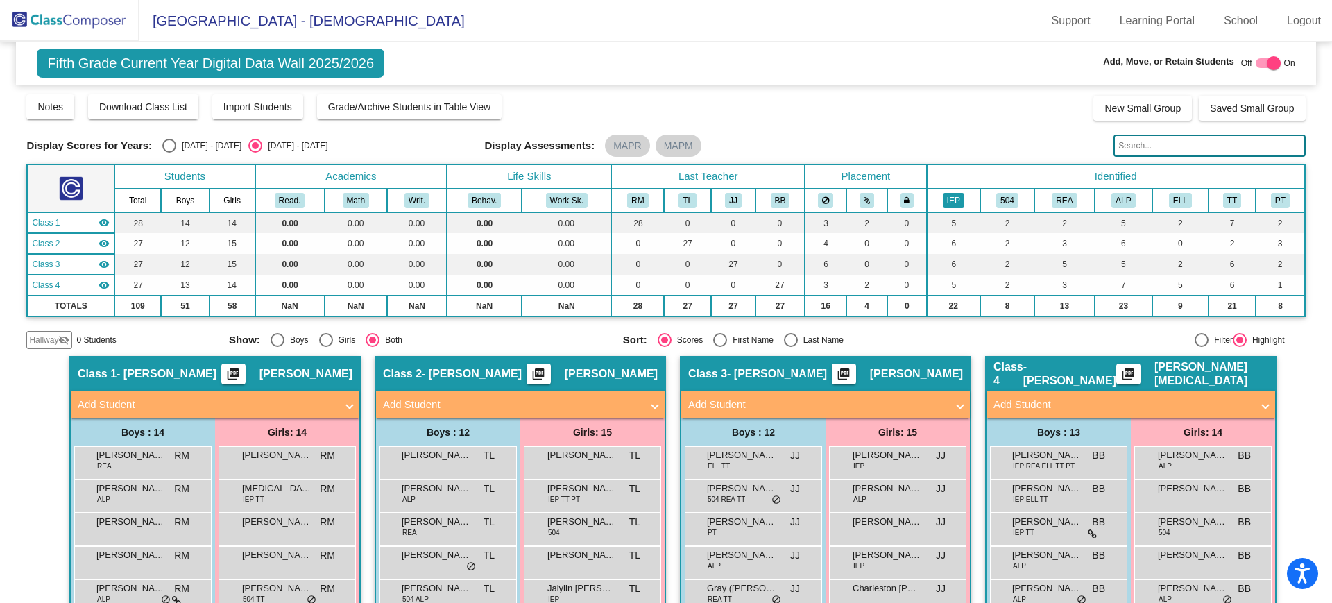
click at [947, 200] on button "IEP" at bounding box center [954, 200] width 22 height 15
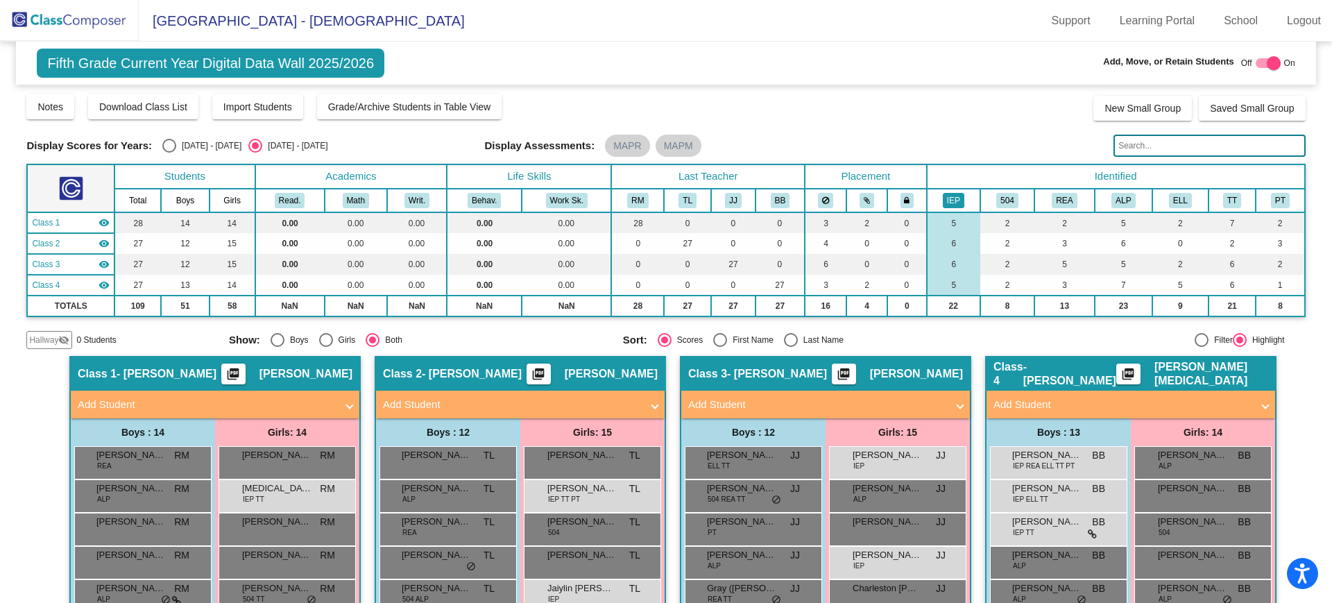
click at [948, 192] on th "IEP" at bounding box center [953, 201] width 53 height 24
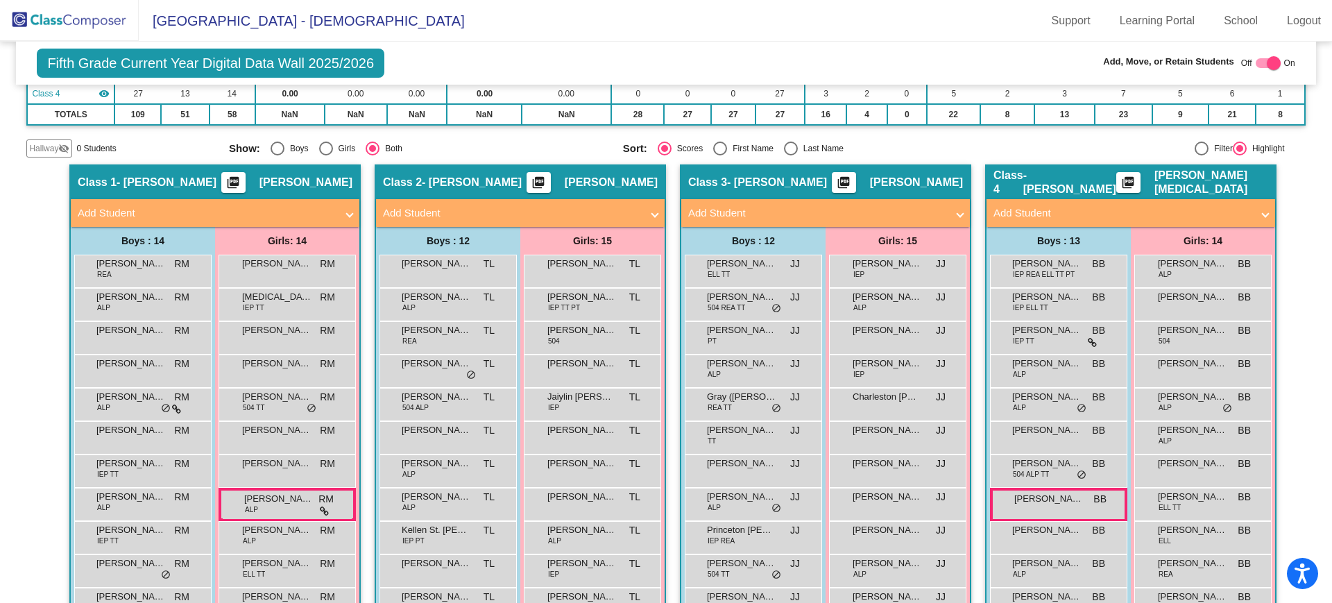
scroll to position [105, 0]
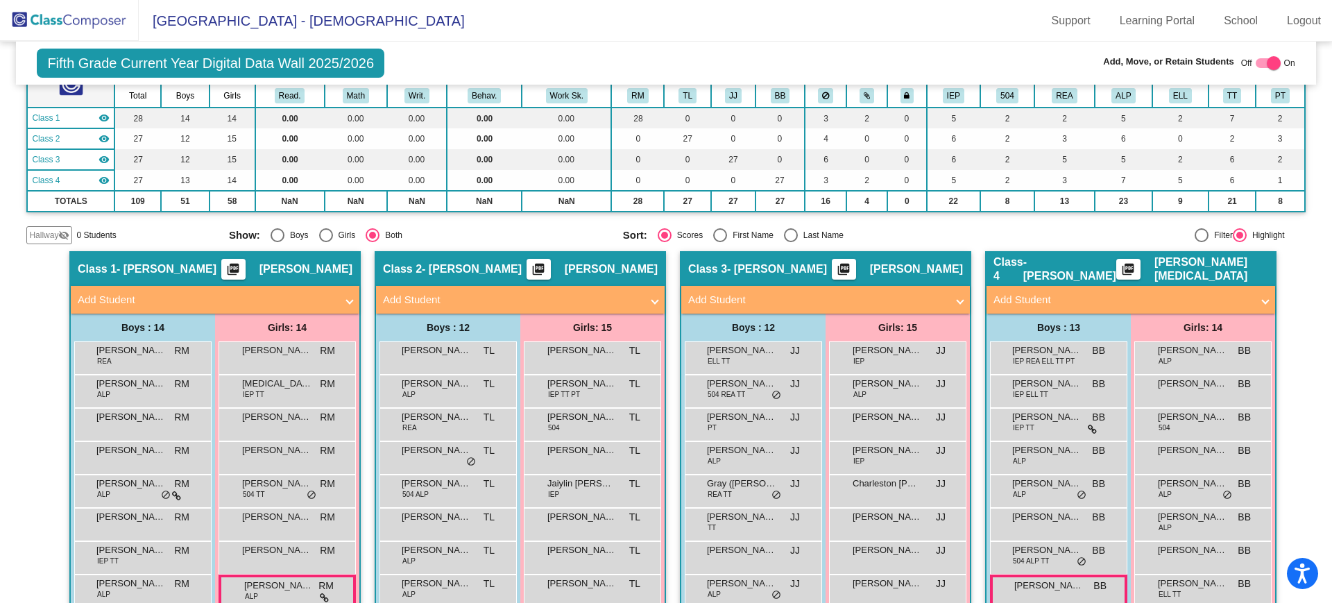
click at [541, 303] on mat-panel-title "Add Student" at bounding box center [512, 300] width 258 height 16
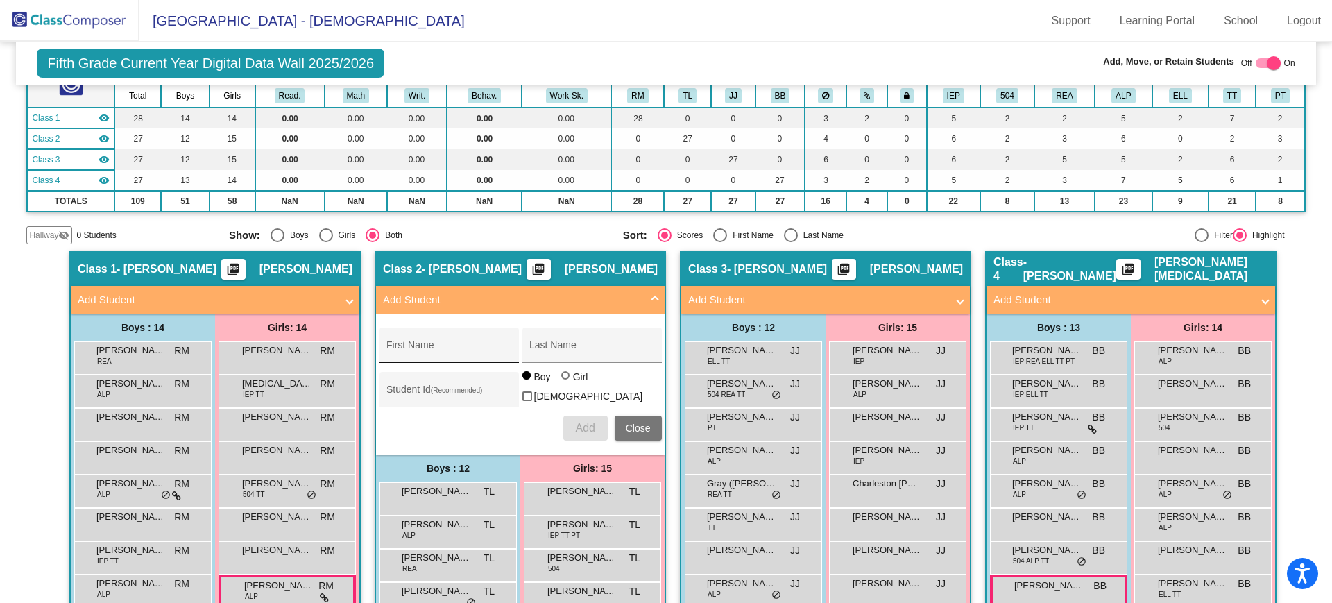
click at [461, 348] on input "First Name" at bounding box center [449, 350] width 125 height 11
type input "Jordan"
type input "[PERSON_NAME]"
click at [588, 422] on span "Add" at bounding box center [584, 428] width 19 height 12
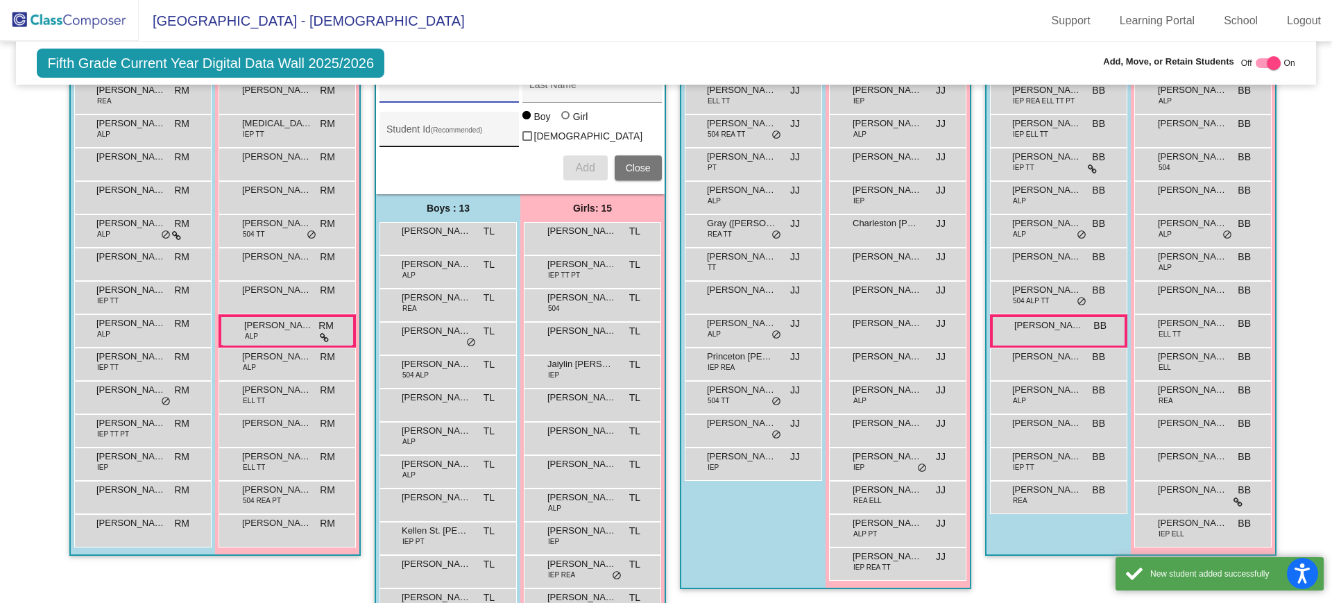
scroll to position [502, 0]
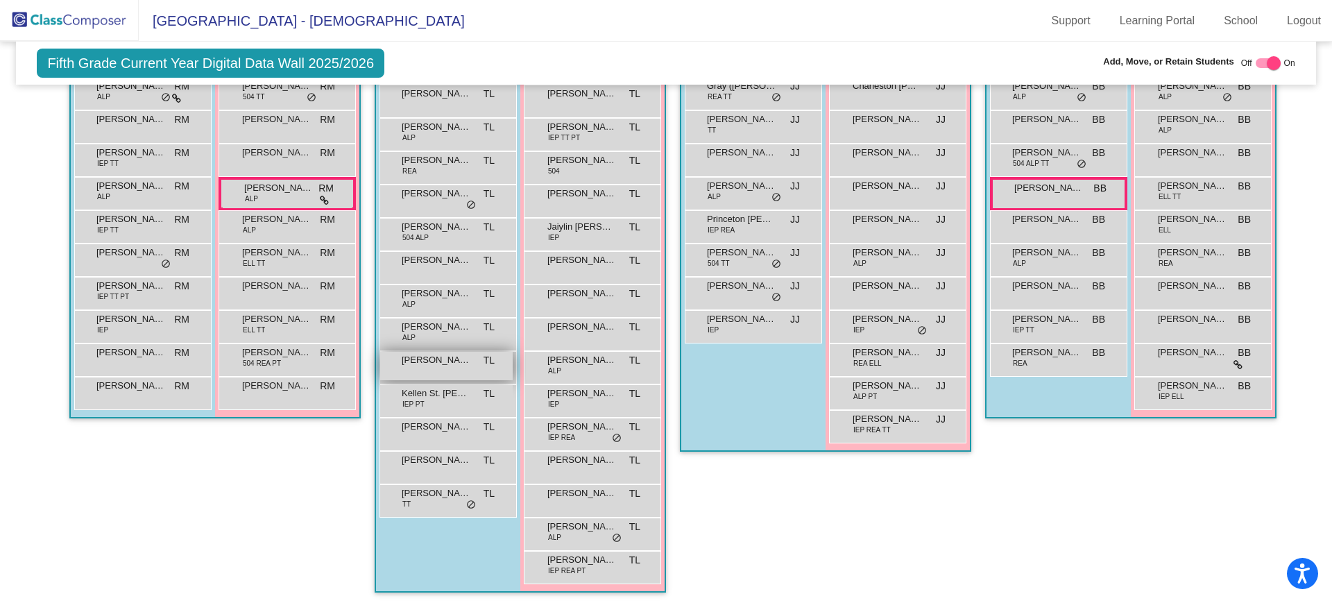
click at [439, 366] on div "[PERSON_NAME] [PERSON_NAME] lock do_not_disturb_alt" at bounding box center [446, 366] width 133 height 28
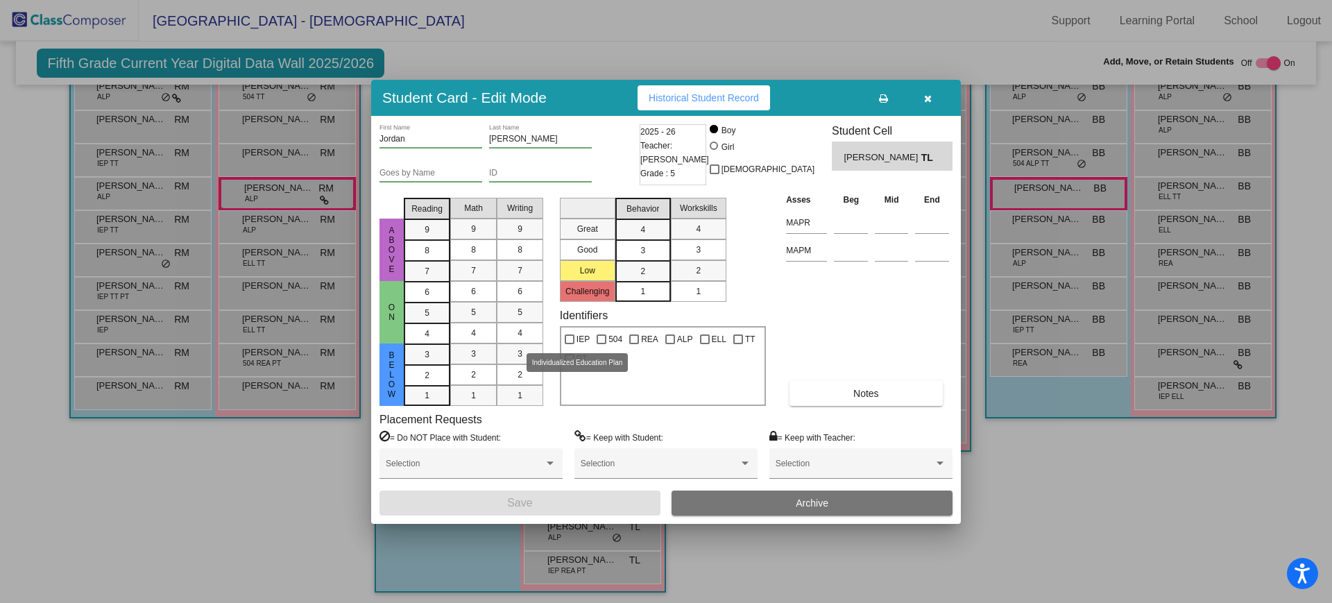
drag, startPoint x: 568, startPoint y: 337, endPoint x: 609, endPoint y: 353, distance: 43.9
click at [569, 338] on div at bounding box center [570, 339] width 10 height 10
click at [569, 344] on input "IEP" at bounding box center [569, 344] width 1 height 1
checkbox input "true"
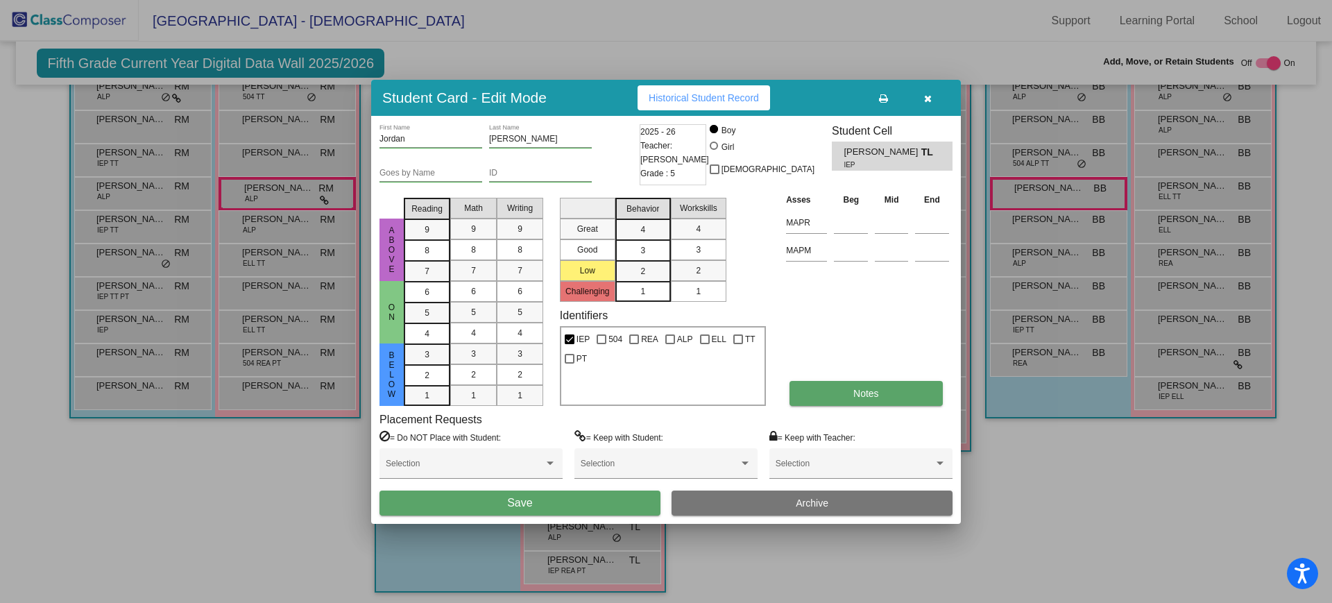
click at [854, 394] on span "Notes" at bounding box center [867, 393] width 26 height 11
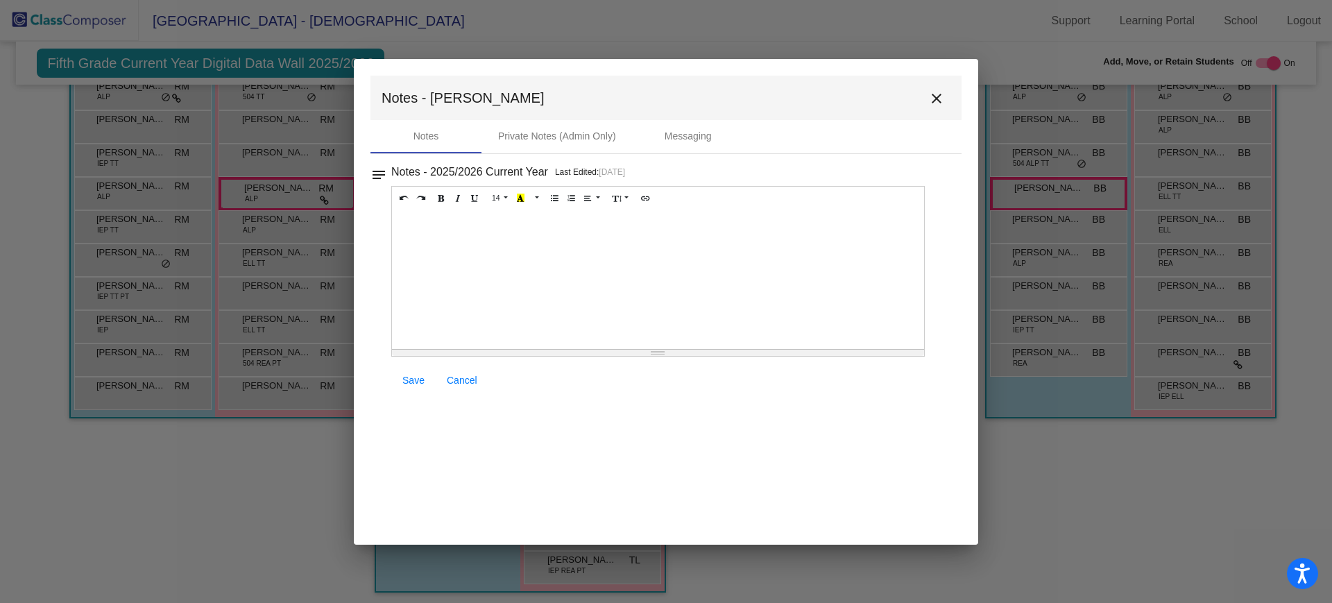
click at [464, 235] on div at bounding box center [658, 279] width 532 height 139
click at [409, 386] on link "Save" at bounding box center [413, 380] width 44 height 25
click at [401, 382] on link "Save" at bounding box center [413, 380] width 44 height 25
click at [934, 97] on mat-icon "close" at bounding box center [937, 98] width 17 height 17
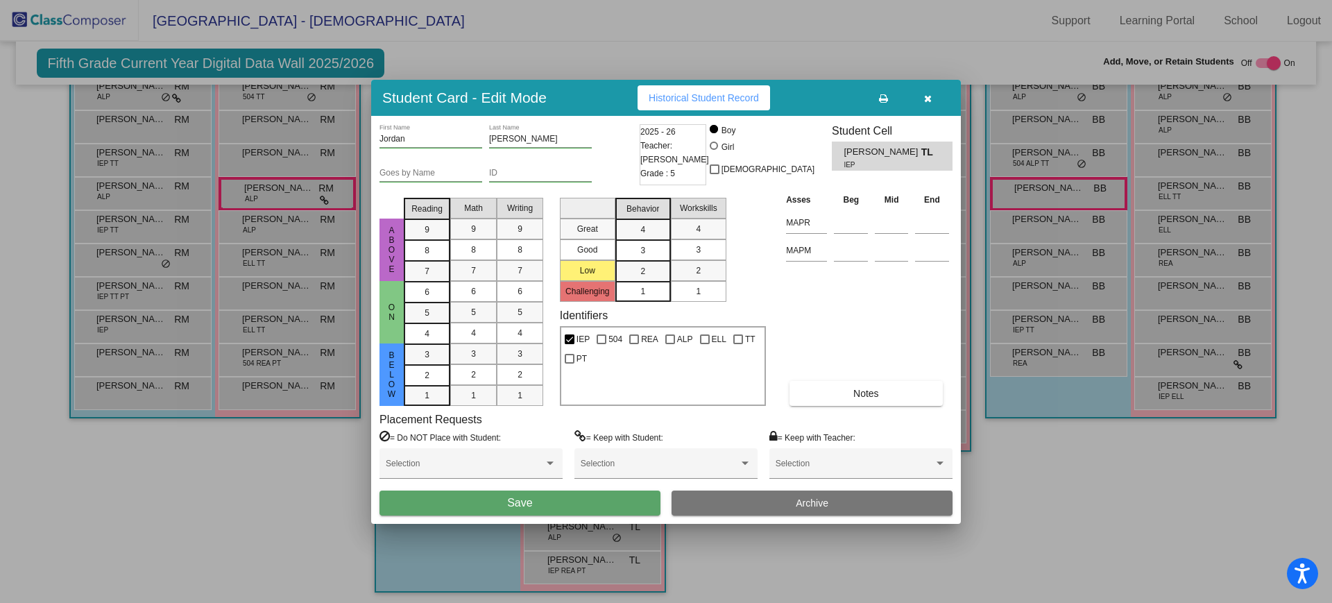
click at [520, 500] on span "Save" at bounding box center [519, 503] width 25 height 12
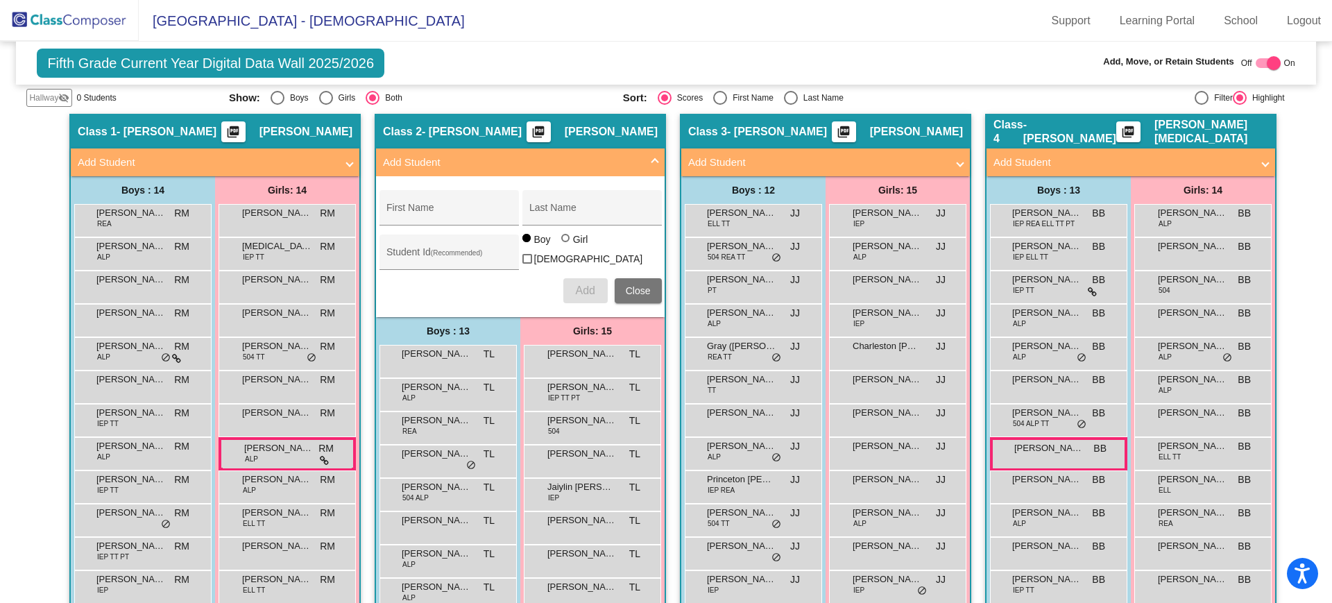
scroll to position [0, 0]
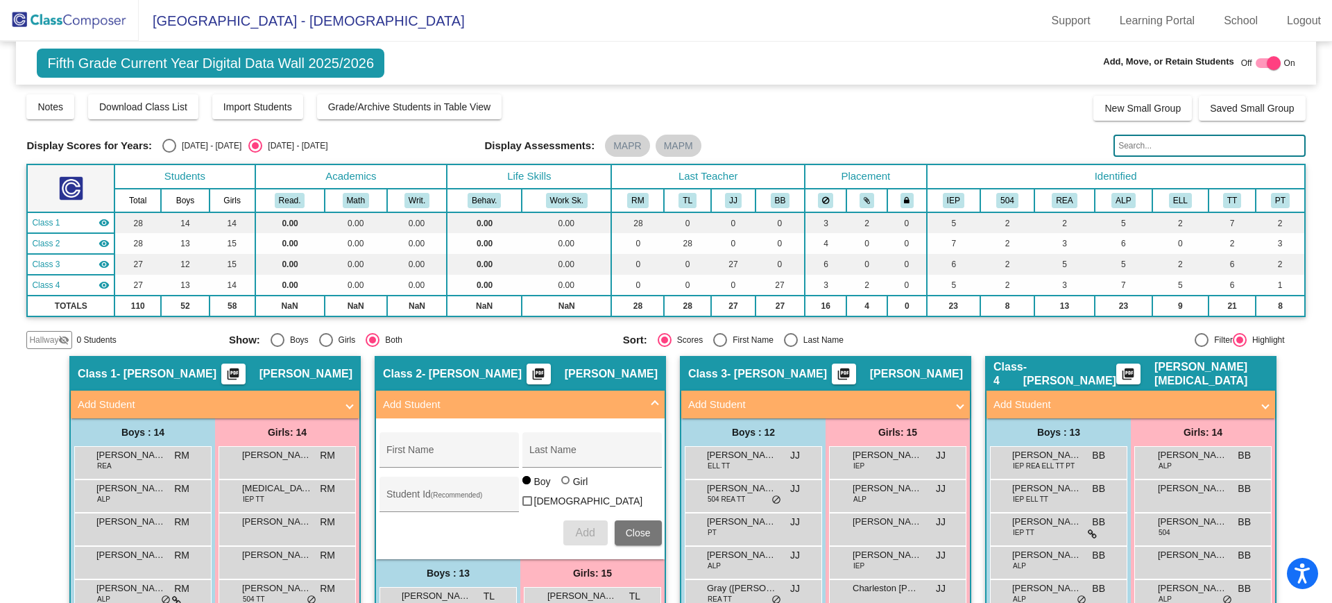
click at [65, 18] on img at bounding box center [69, 20] width 139 height 41
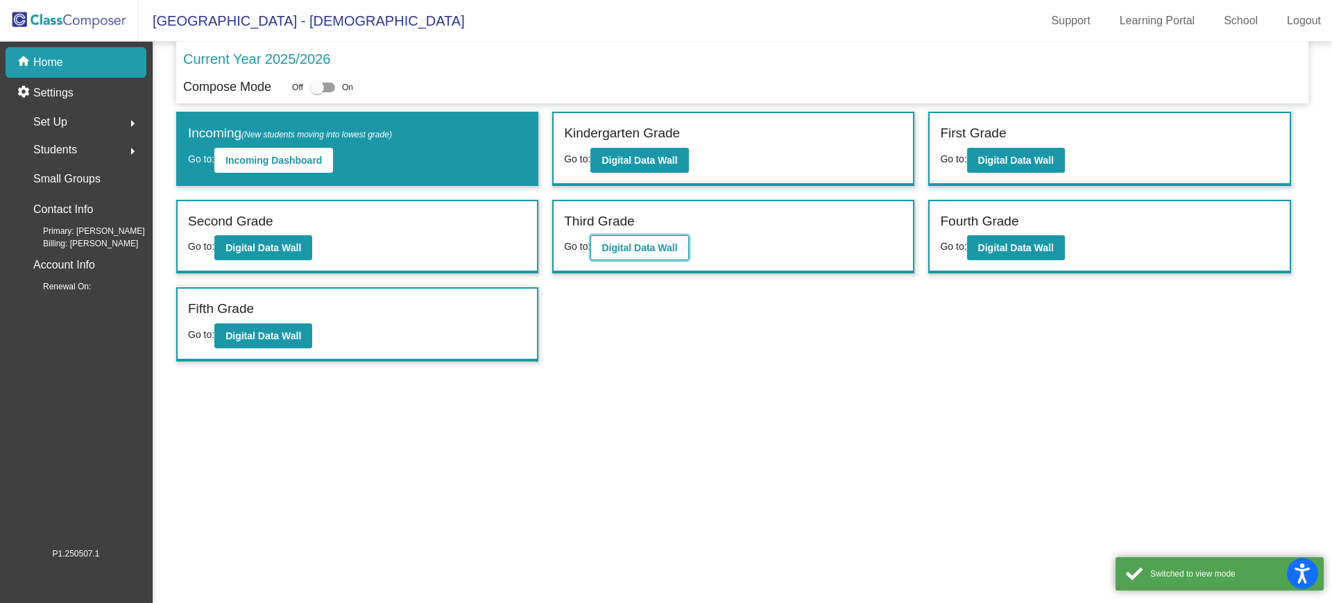
click at [650, 241] on button "Digital Data Wall" at bounding box center [640, 247] width 98 height 25
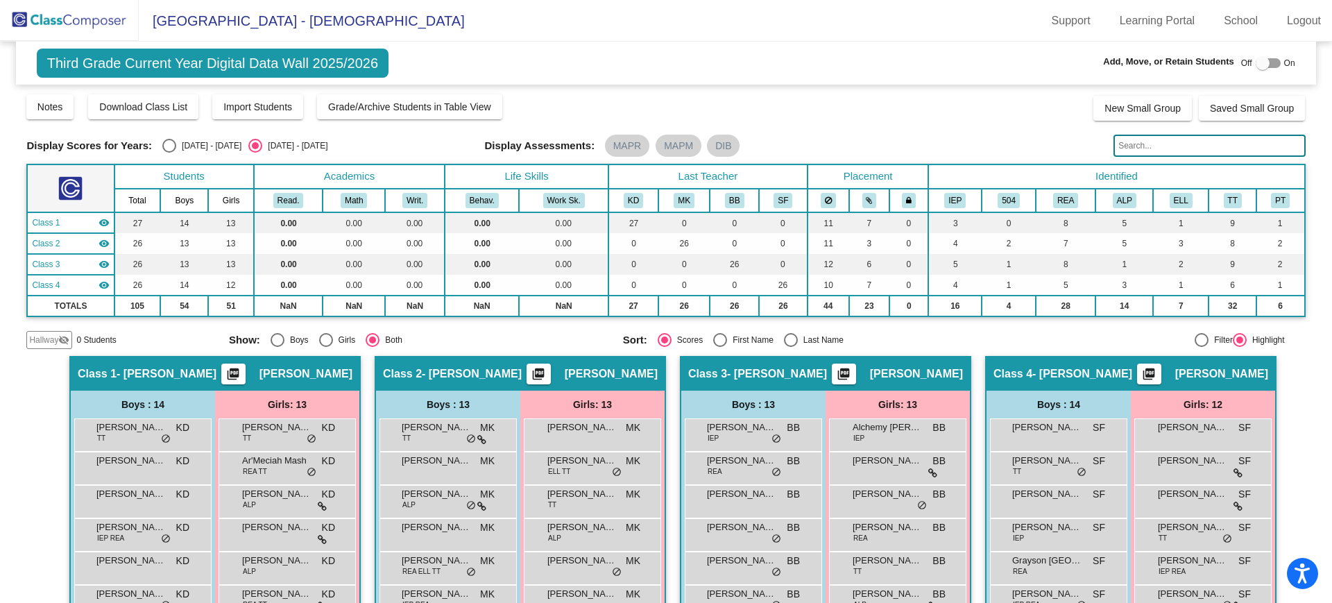
click at [64, 21] on img at bounding box center [69, 20] width 139 height 41
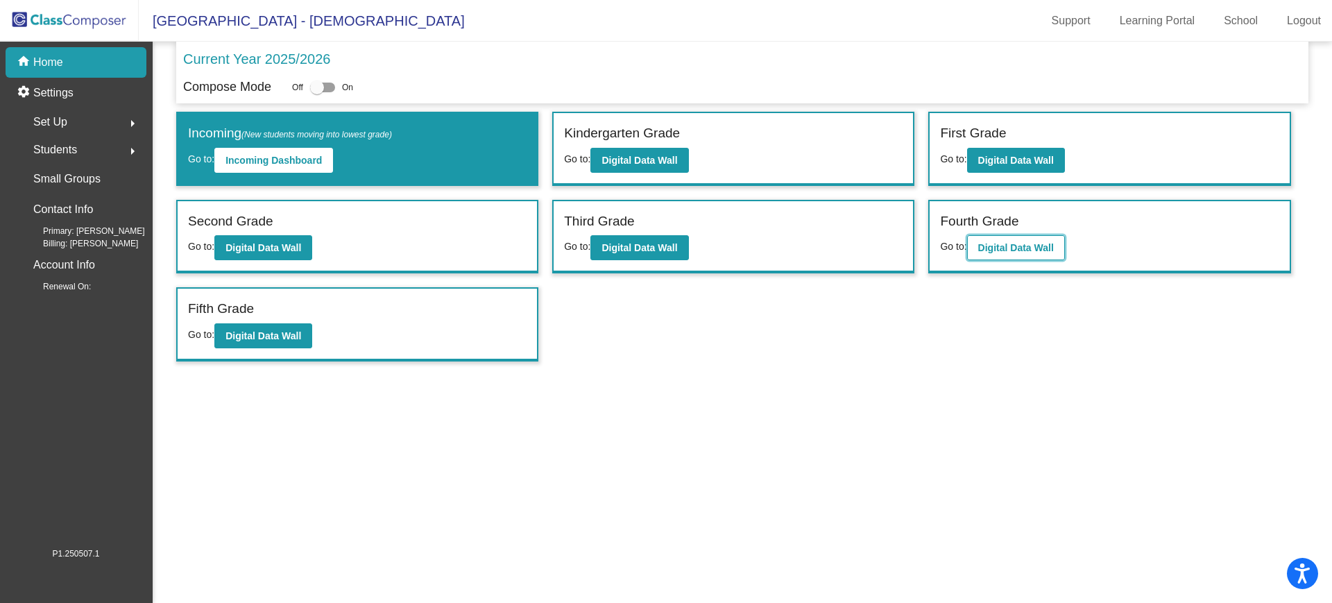
click at [1015, 252] on b "Digital Data Wall" at bounding box center [1016, 247] width 76 height 11
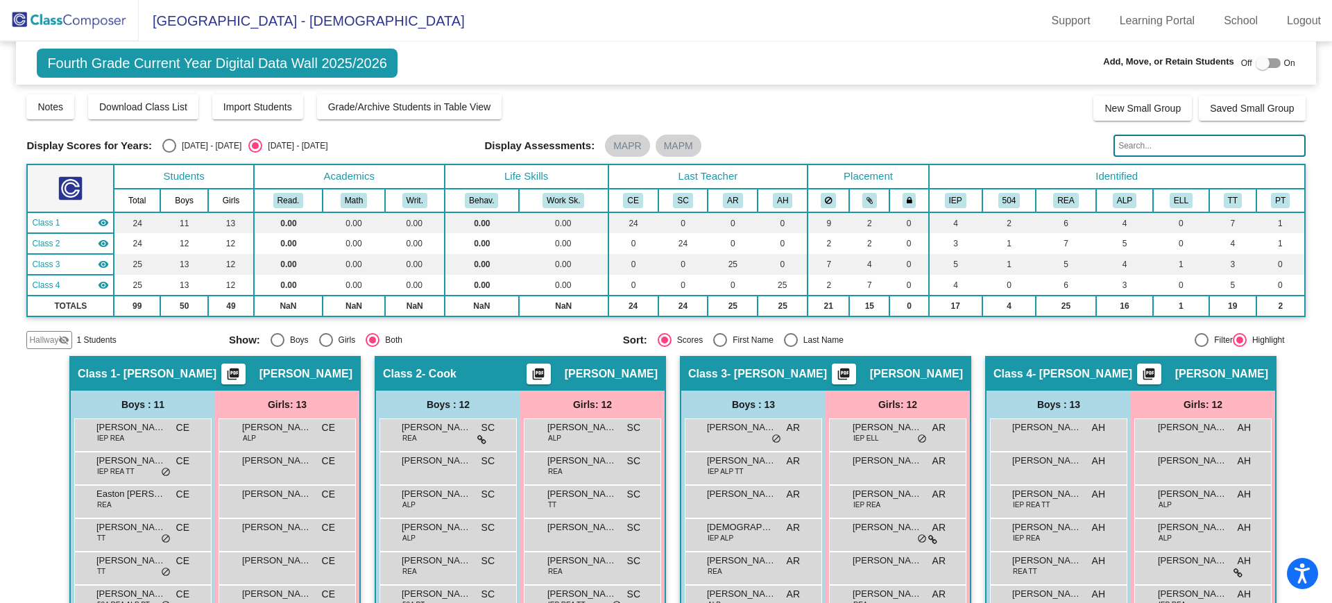
click at [68, 15] on img at bounding box center [69, 20] width 139 height 41
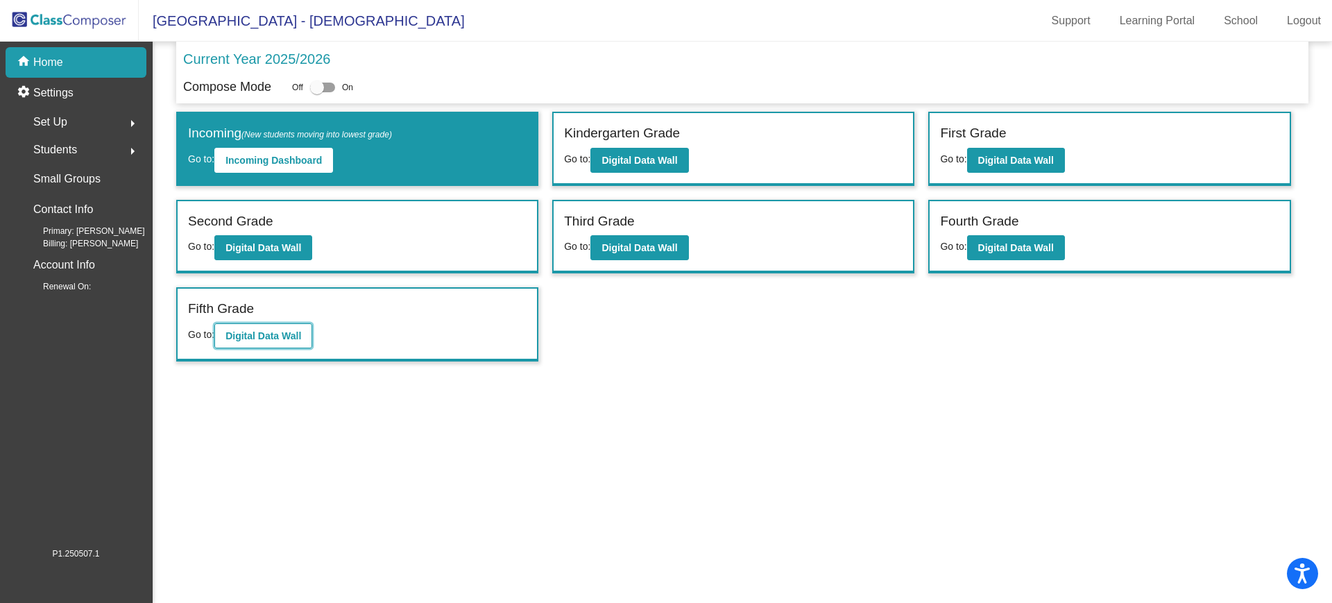
click at [269, 337] on b "Digital Data Wall" at bounding box center [264, 335] width 76 height 11
